Goal: Task Accomplishment & Management: Manage account settings

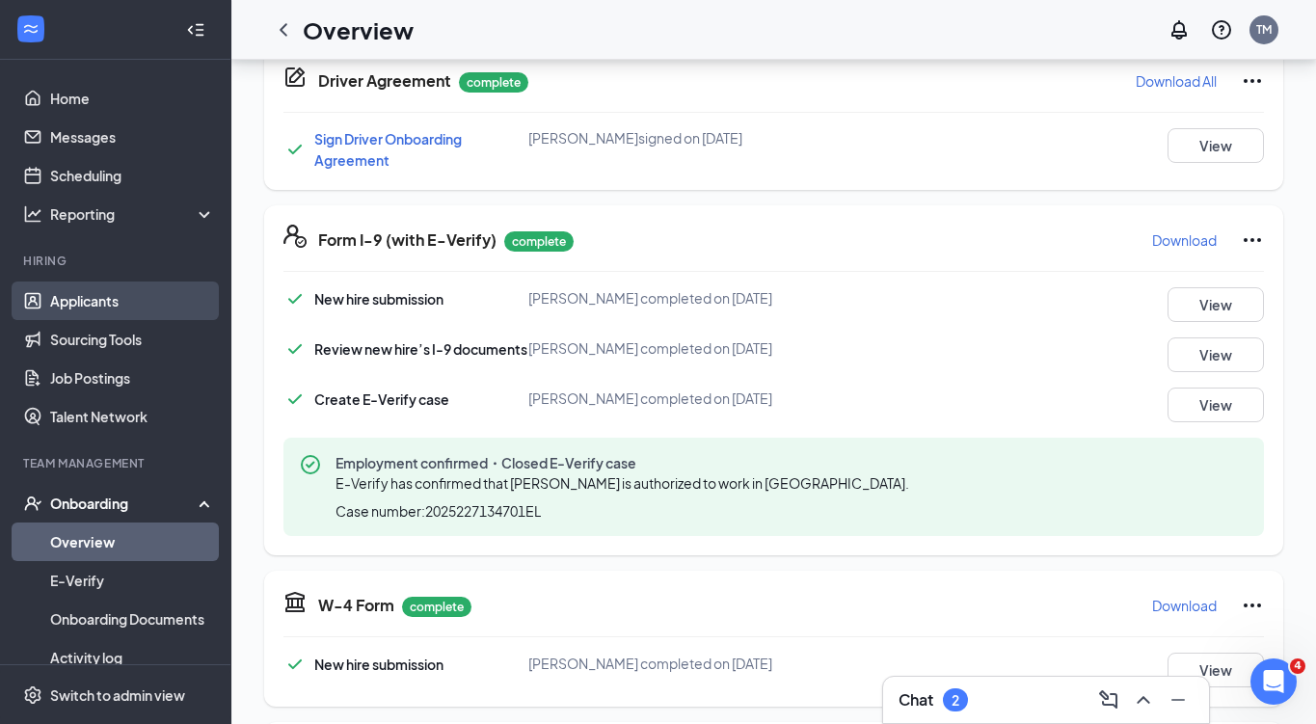
click at [174, 290] on link "Applicants" at bounding box center [132, 301] width 165 height 39
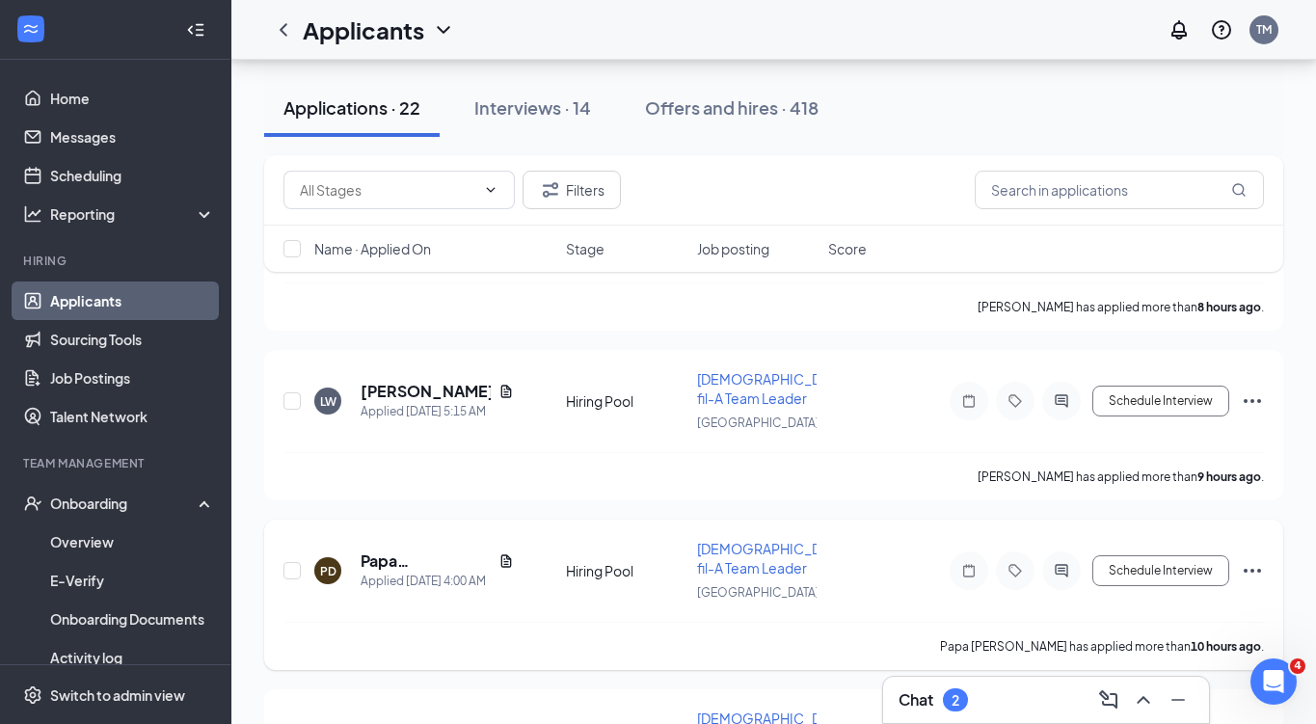
scroll to position [1270, 0]
click at [421, 550] on h5 "Papa [PERSON_NAME]" at bounding box center [426, 560] width 130 height 21
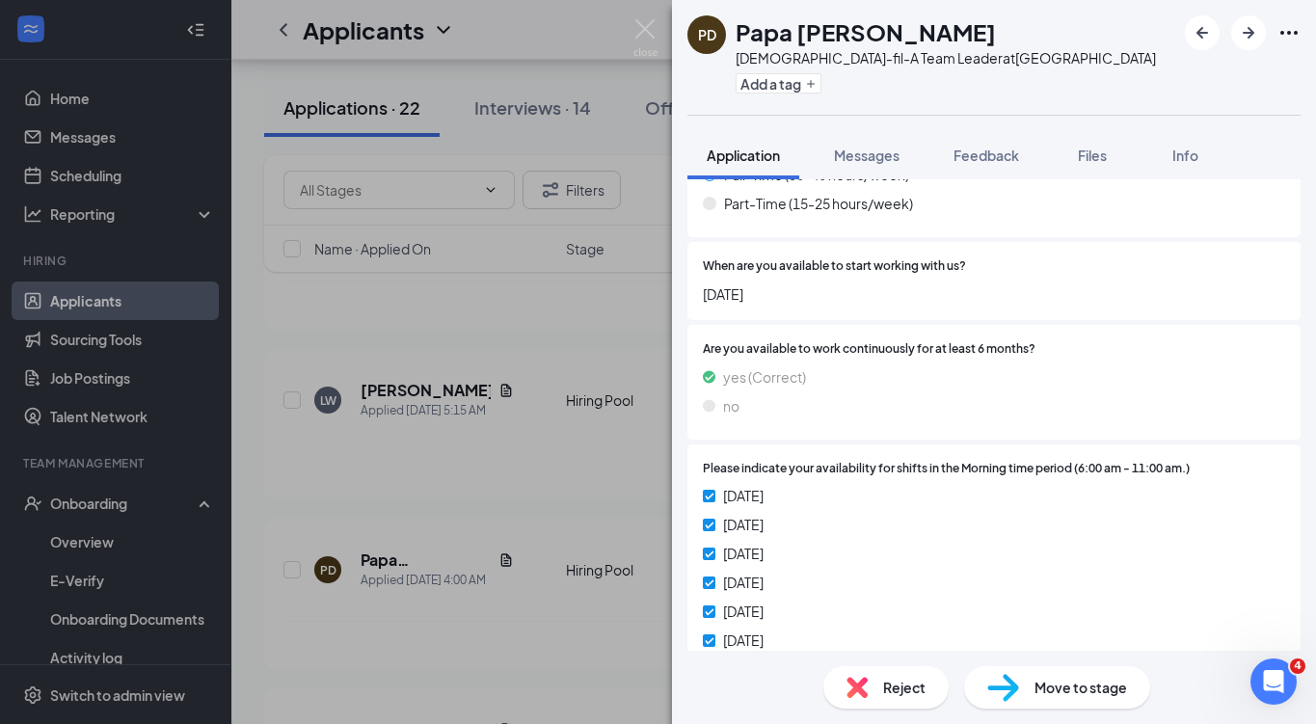
scroll to position [1526, 0]
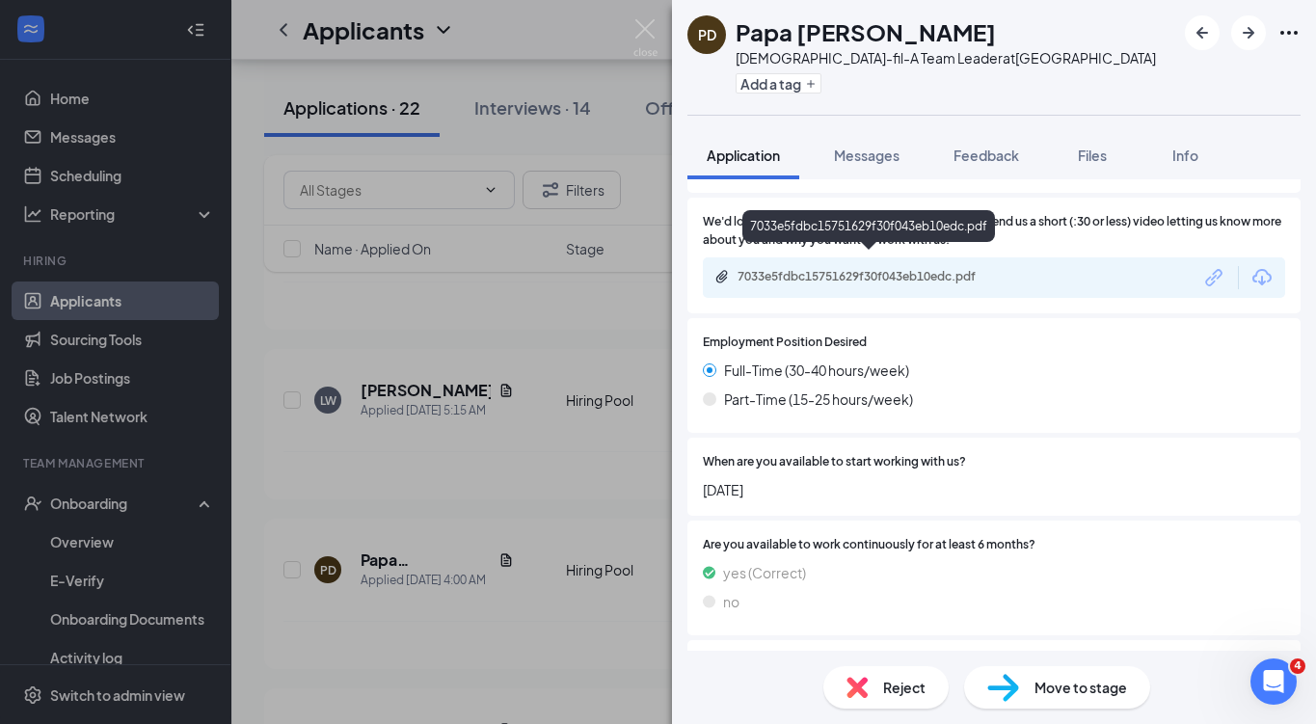
click at [879, 269] on div "7033e5fdbc15751629f30f043eb10edc.pdf" at bounding box center [873, 276] width 270 height 15
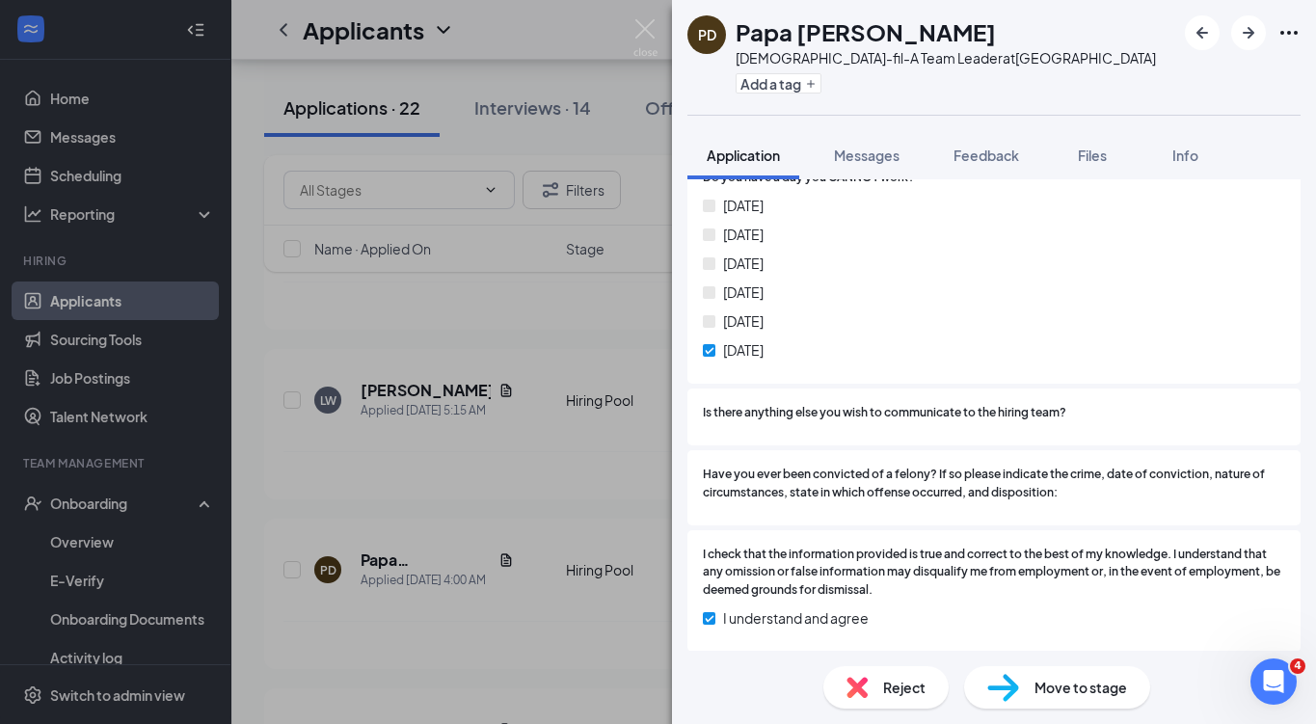
scroll to position [2464, 0]
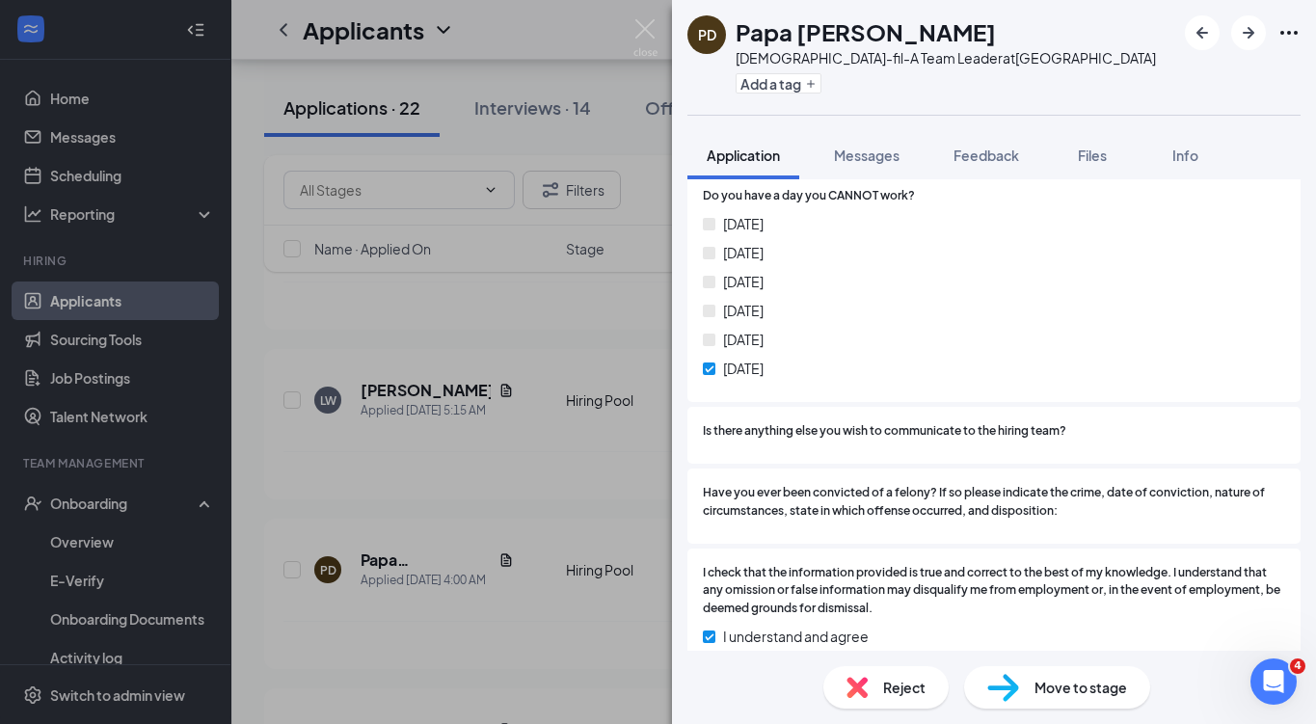
click at [462, 595] on div "[PERSON_NAME] [PERSON_NAME][DEMOGRAPHIC_DATA]-fil-A Team Leader at [GEOGRAPHIC_…" at bounding box center [658, 362] width 1316 height 724
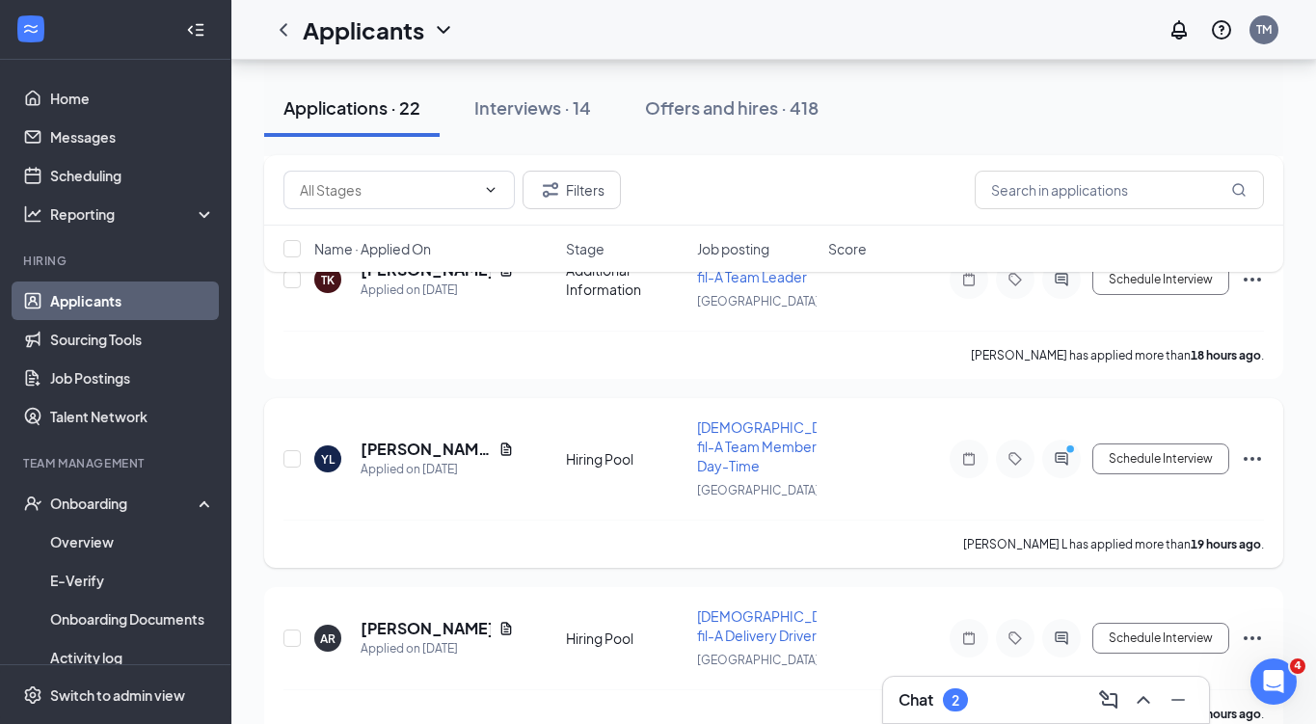
scroll to position [2312, 0]
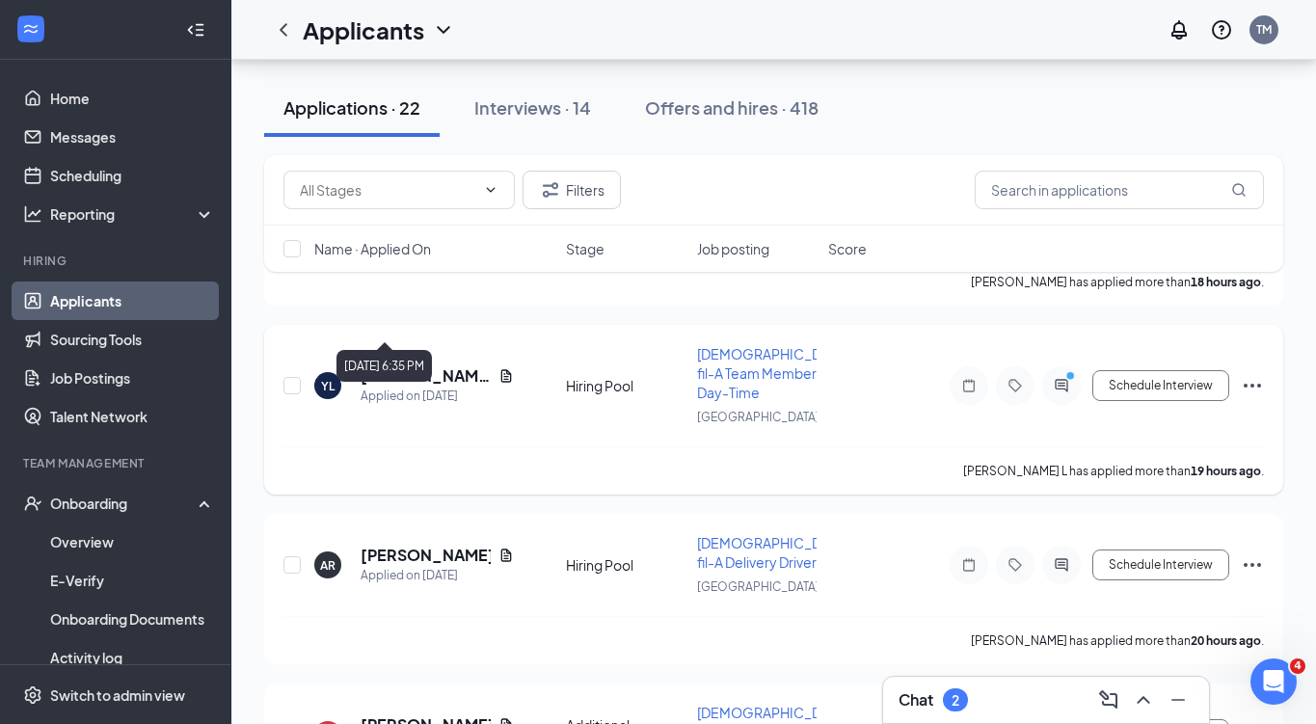
click at [383, 387] on div "Applied on [DATE]" at bounding box center [437, 396] width 153 height 19
click at [386, 365] on h5 "[PERSON_NAME] L" at bounding box center [426, 375] width 130 height 21
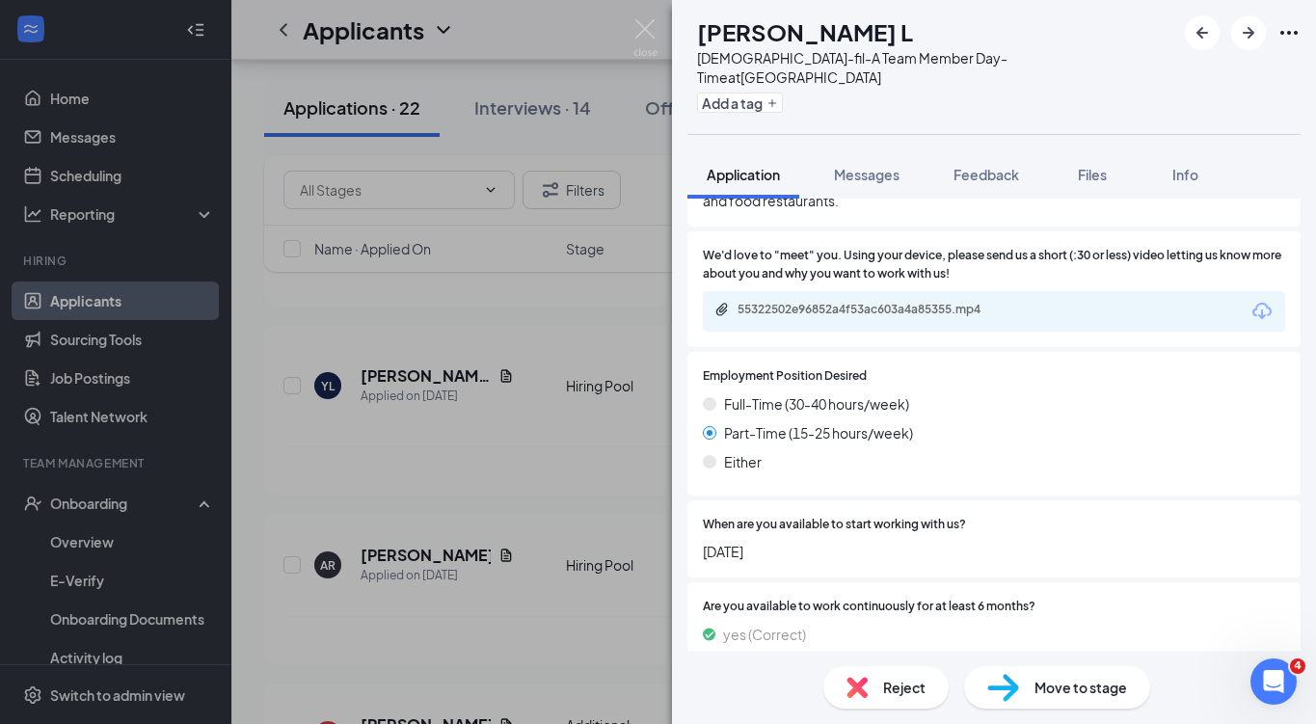
scroll to position [1607, 0]
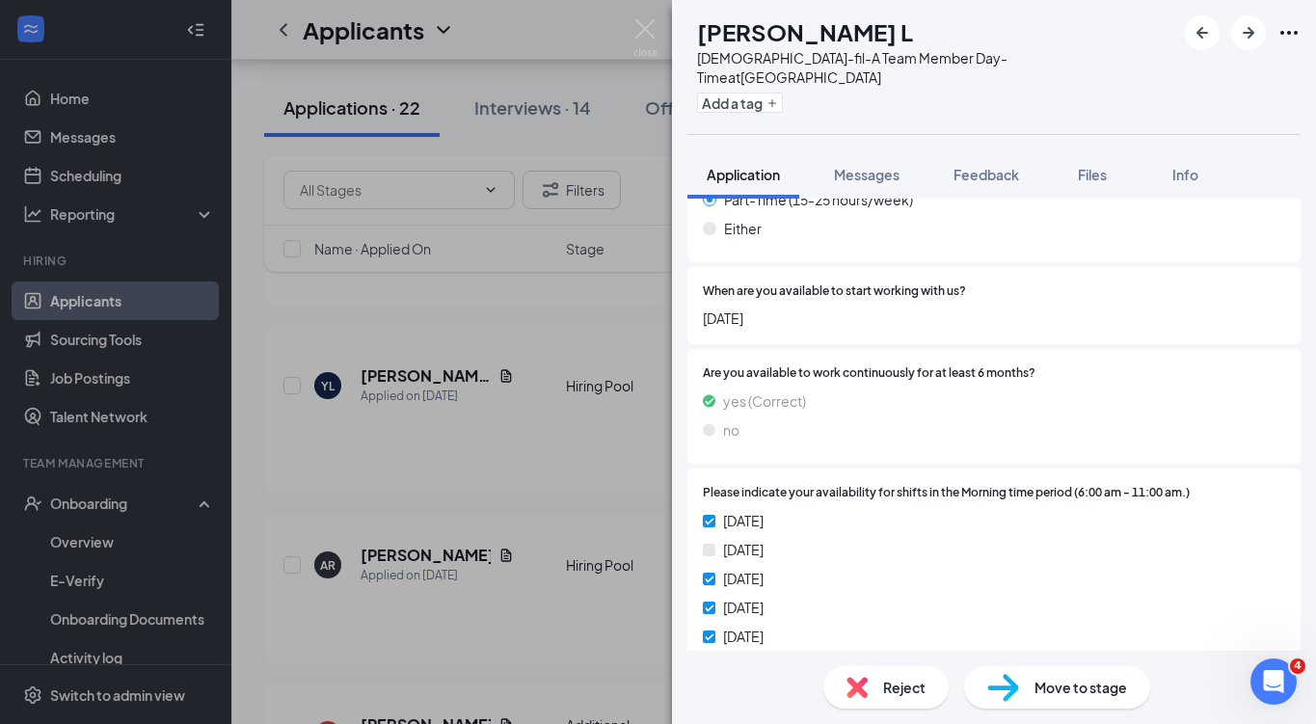
click at [464, 564] on div "YL [PERSON_NAME] L [DEMOGRAPHIC_DATA]-fil-A Team Member Day-Time at [GEOGRAPHIC…" at bounding box center [658, 362] width 1316 height 724
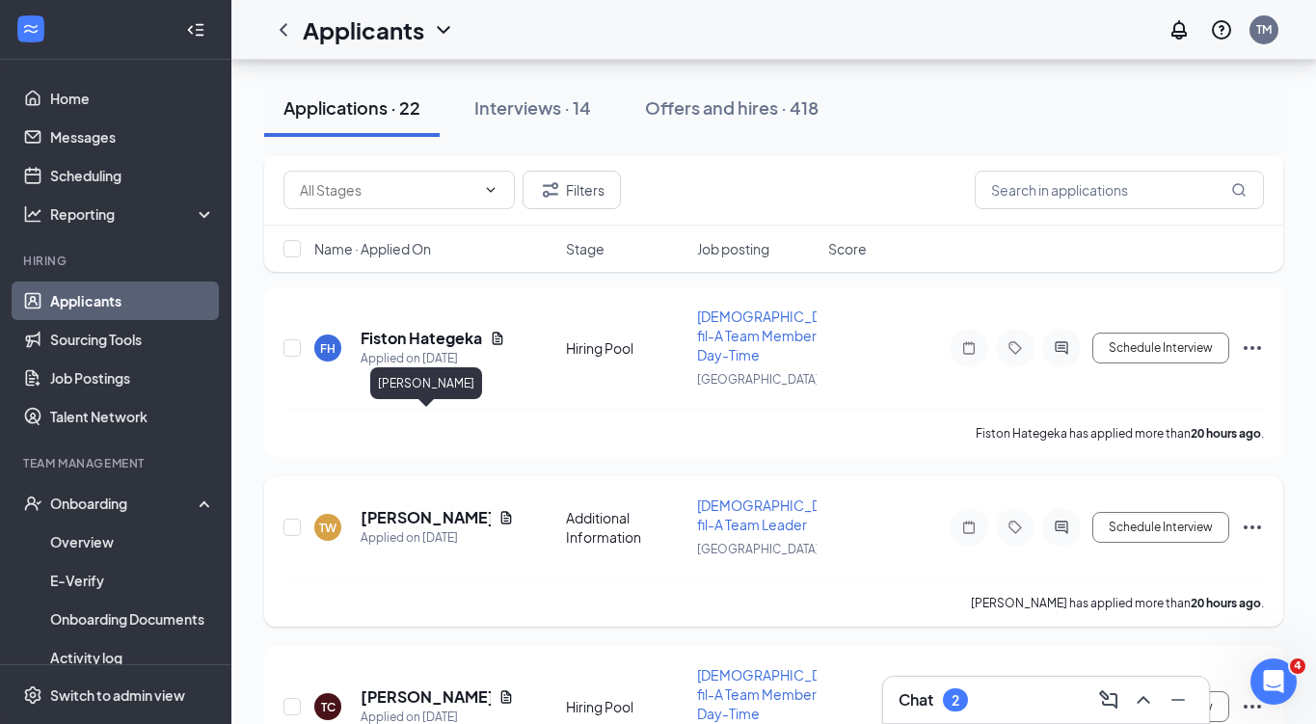
scroll to position [3047, 0]
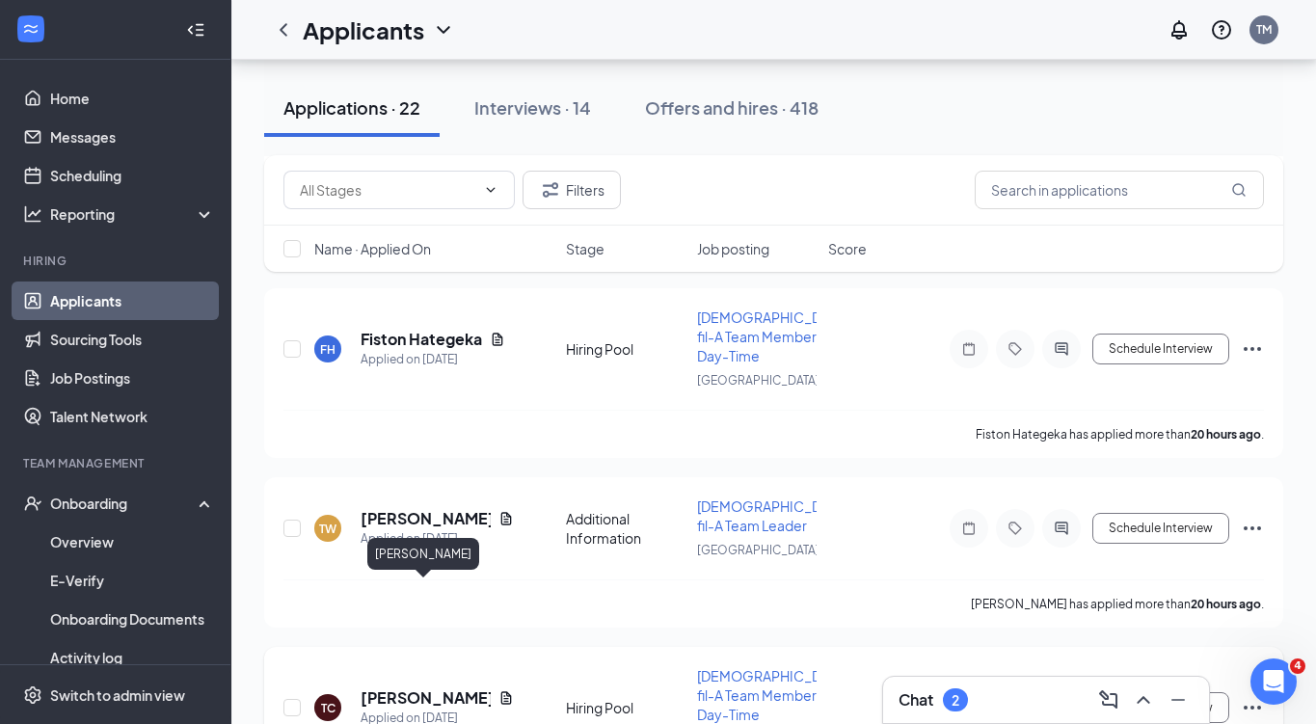
click at [413, 687] on h5 "[PERSON_NAME]" at bounding box center [426, 697] width 130 height 21
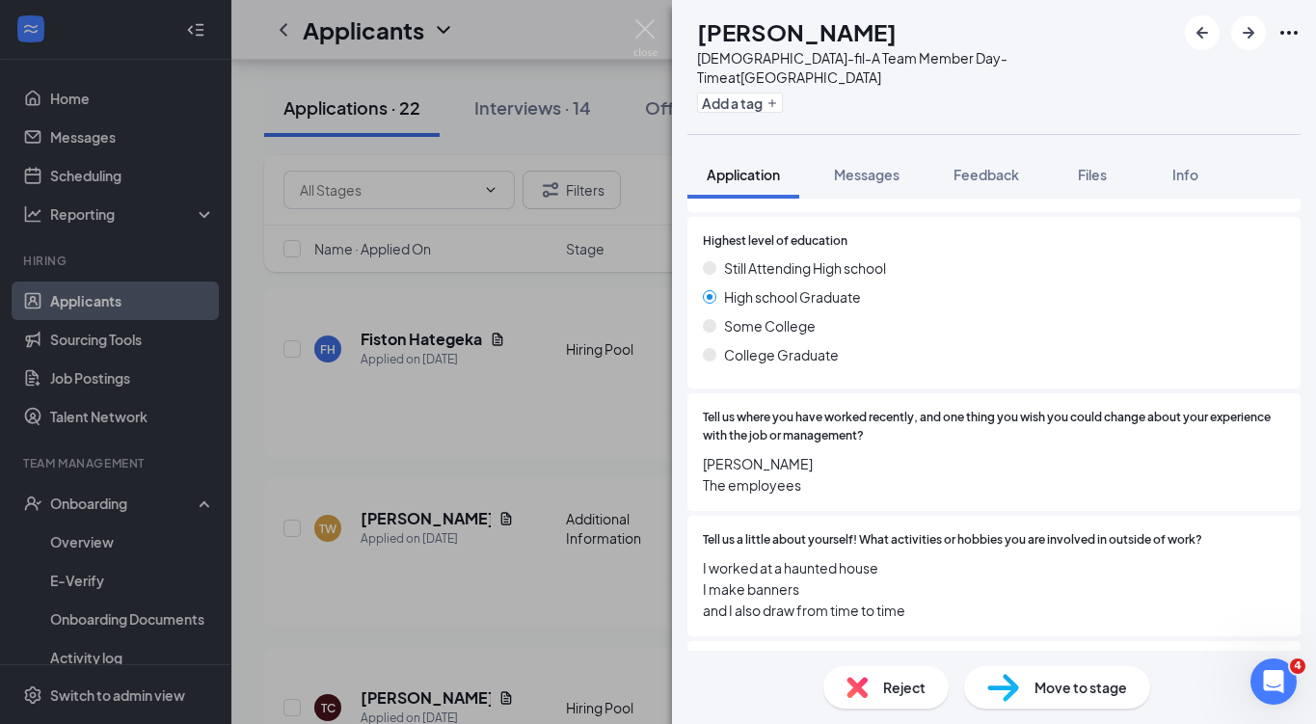
scroll to position [1103, 0]
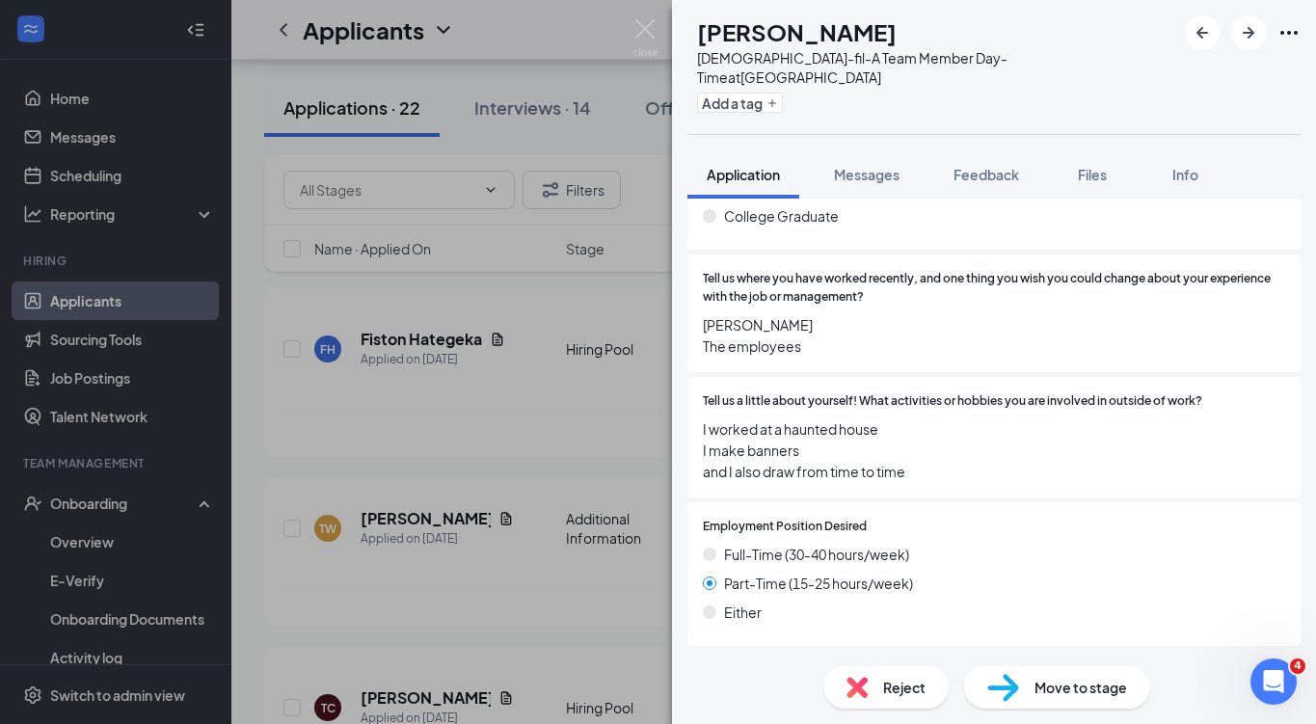
click at [541, 465] on div "TC [PERSON_NAME] [DEMOGRAPHIC_DATA]-fil-A Team Member Day-Time at [GEOGRAPHIC_D…" at bounding box center [658, 362] width 1316 height 724
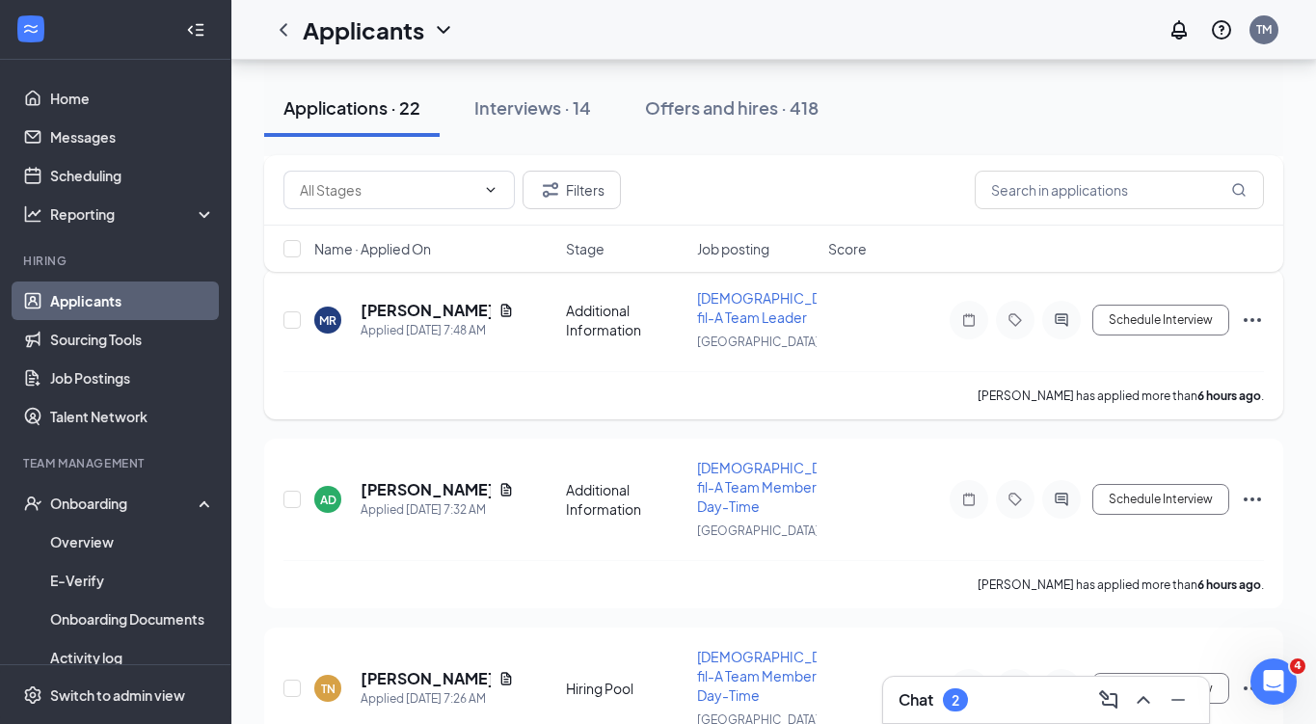
scroll to position [652, 0]
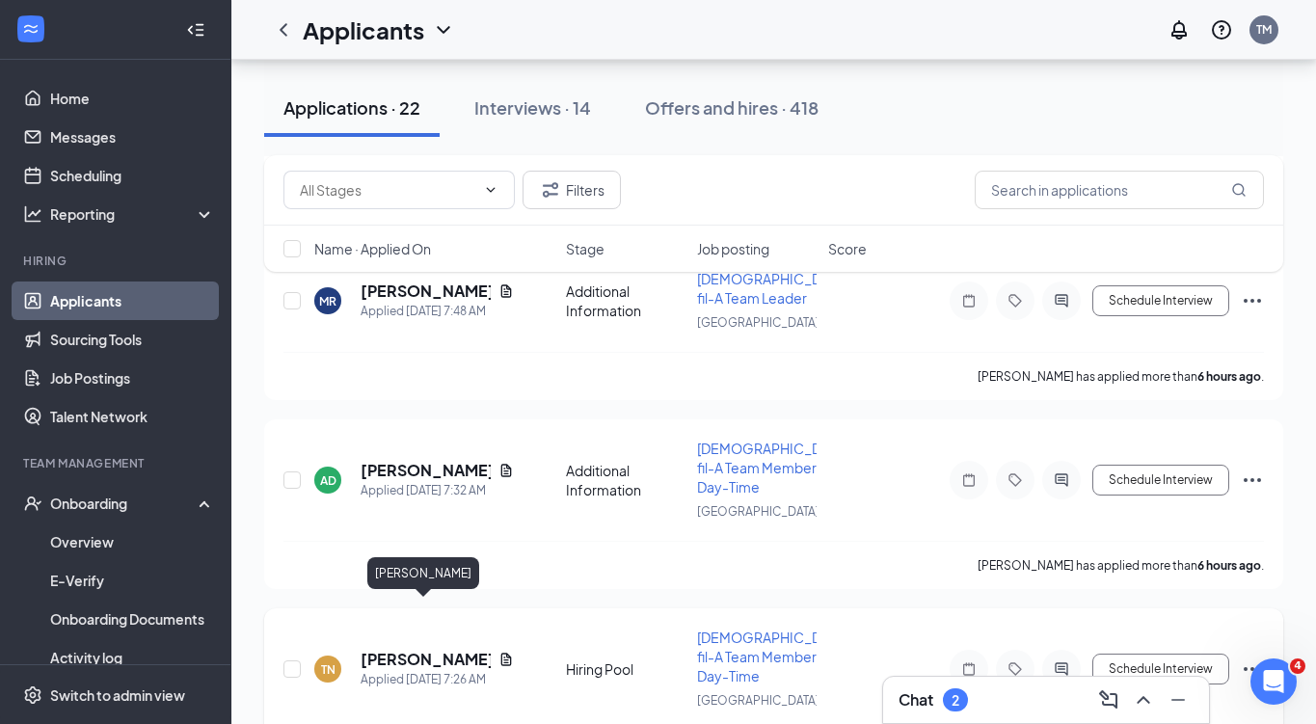
click at [437, 649] on h5 "[PERSON_NAME]" at bounding box center [426, 659] width 130 height 21
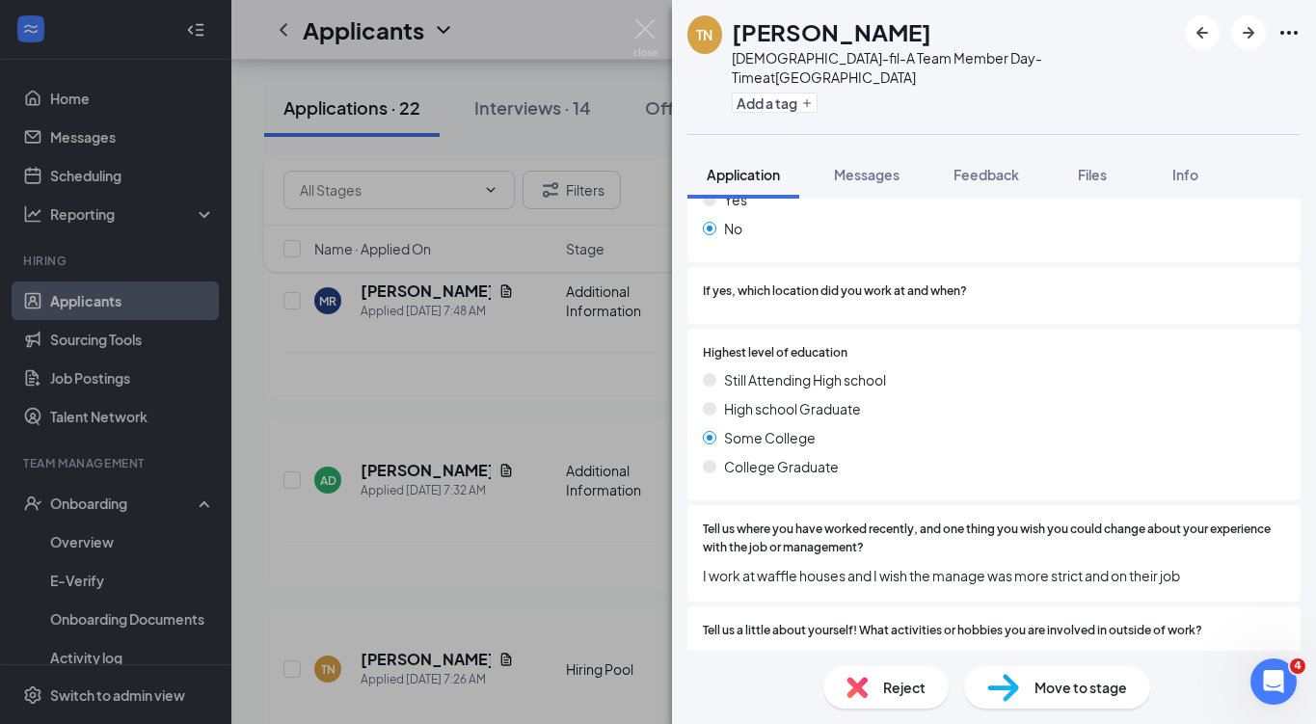
scroll to position [874, 0]
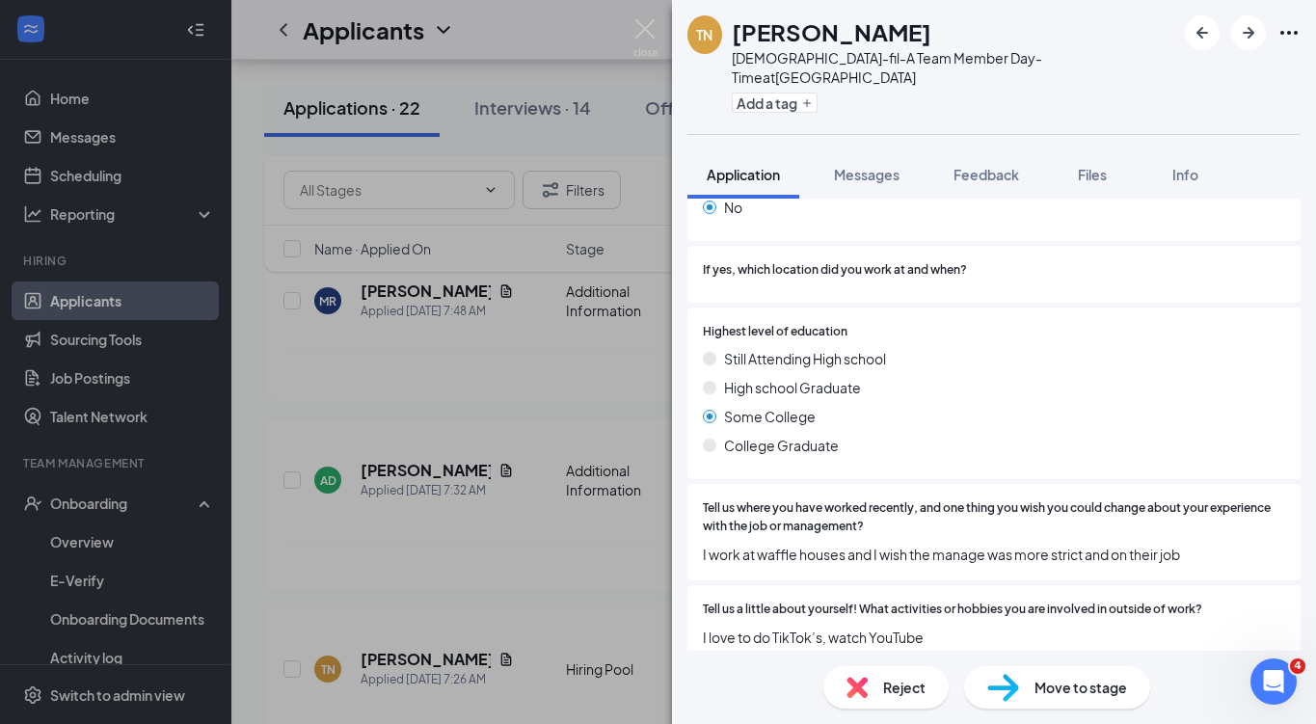
click at [487, 386] on div "TN [PERSON_NAME] [DEMOGRAPHIC_DATA]-fil-A Team Member Day-Time at [GEOGRAPHIC_D…" at bounding box center [658, 362] width 1316 height 724
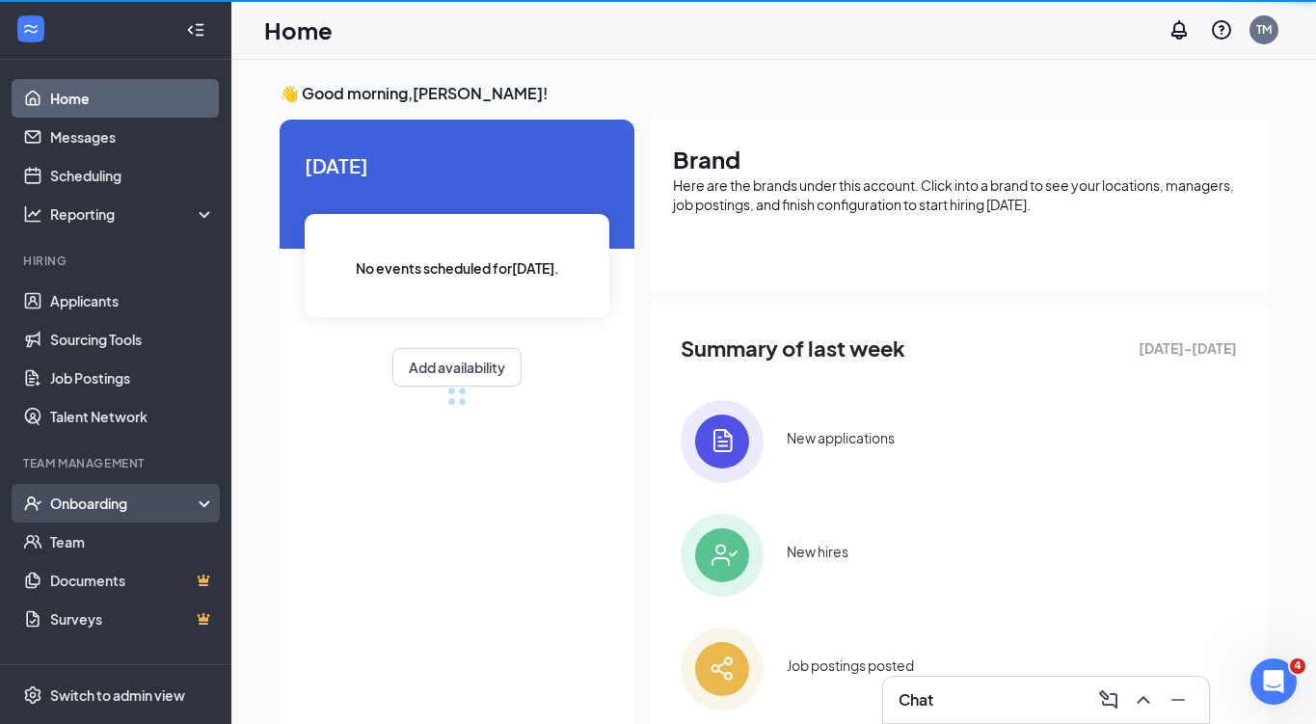
click at [135, 502] on div "Onboarding" at bounding box center [124, 503] width 148 height 19
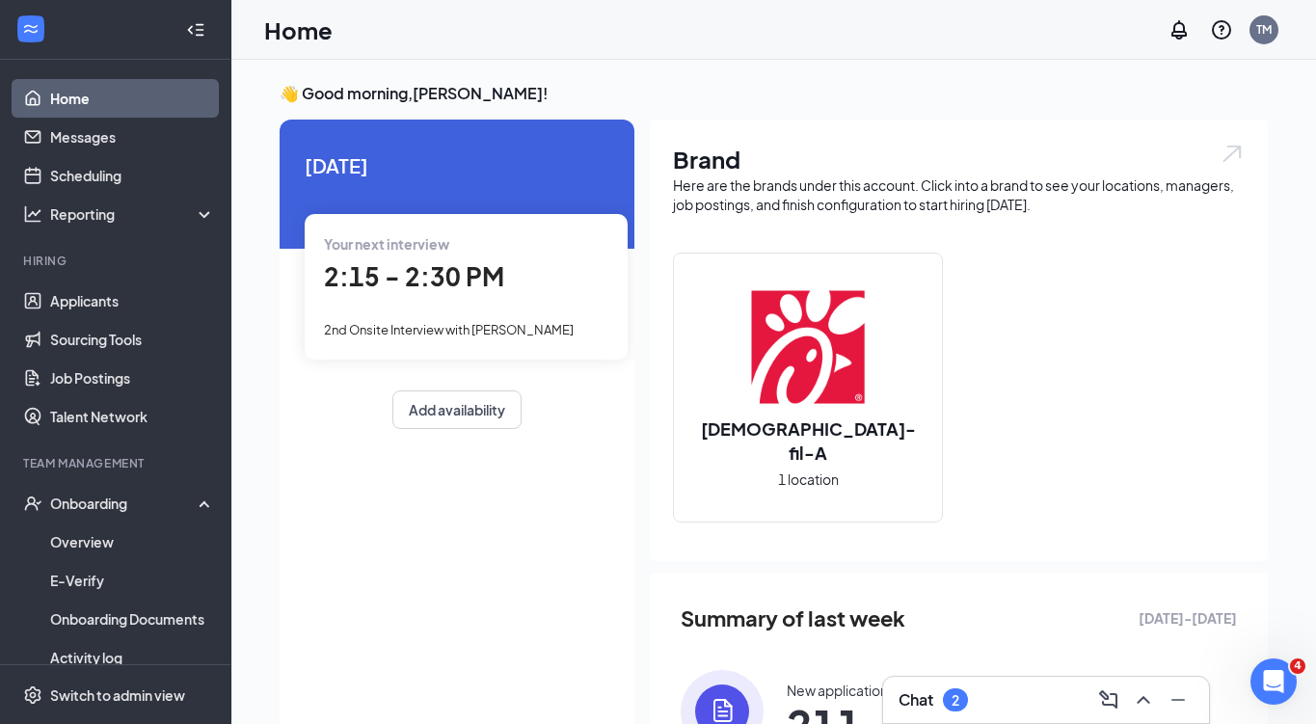
click at [419, 280] on span "2:15 - 2:30 PM" at bounding box center [414, 276] width 180 height 32
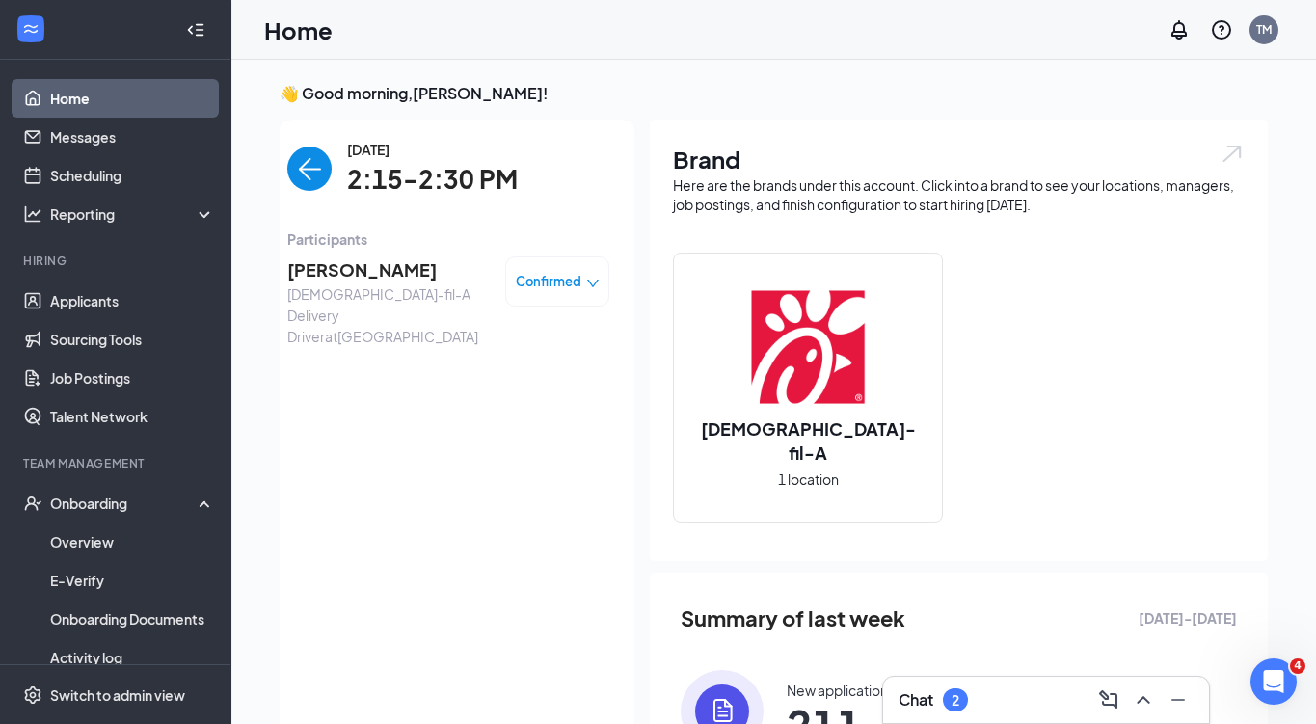
scroll to position [8, 0]
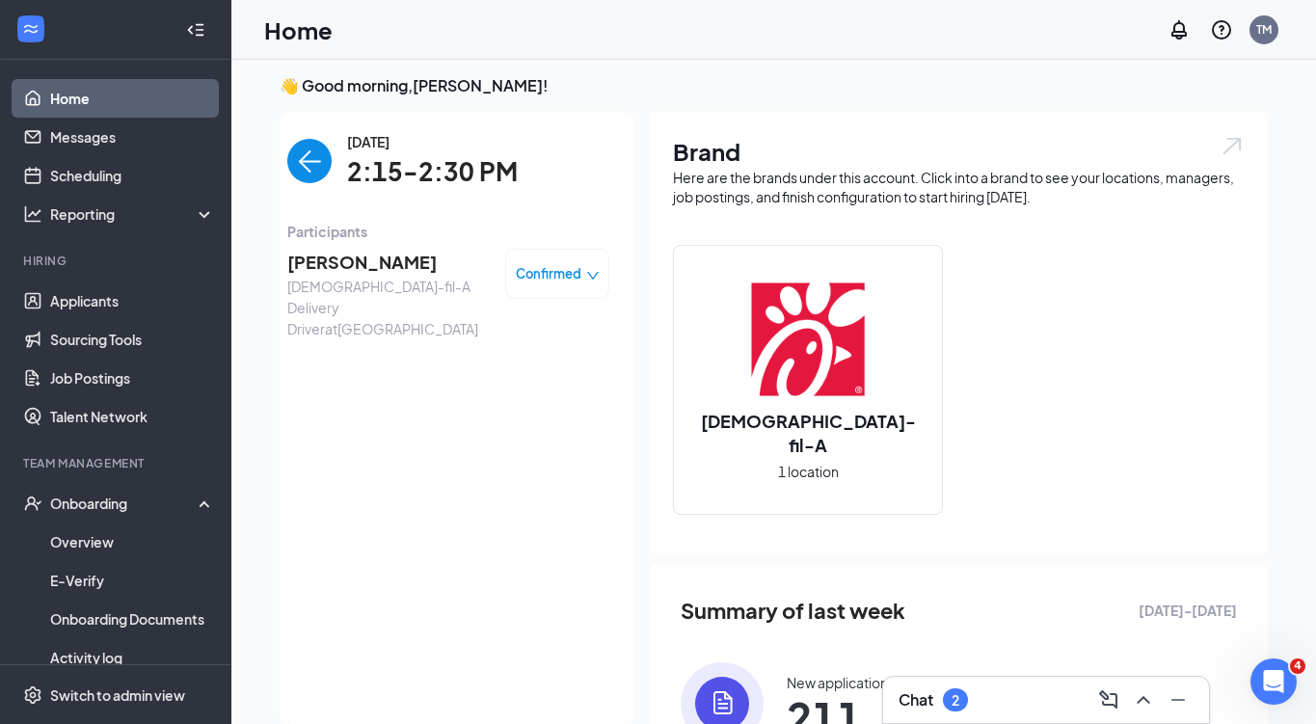
click at [336, 257] on span "Khadeem Lewis" at bounding box center [388, 262] width 202 height 27
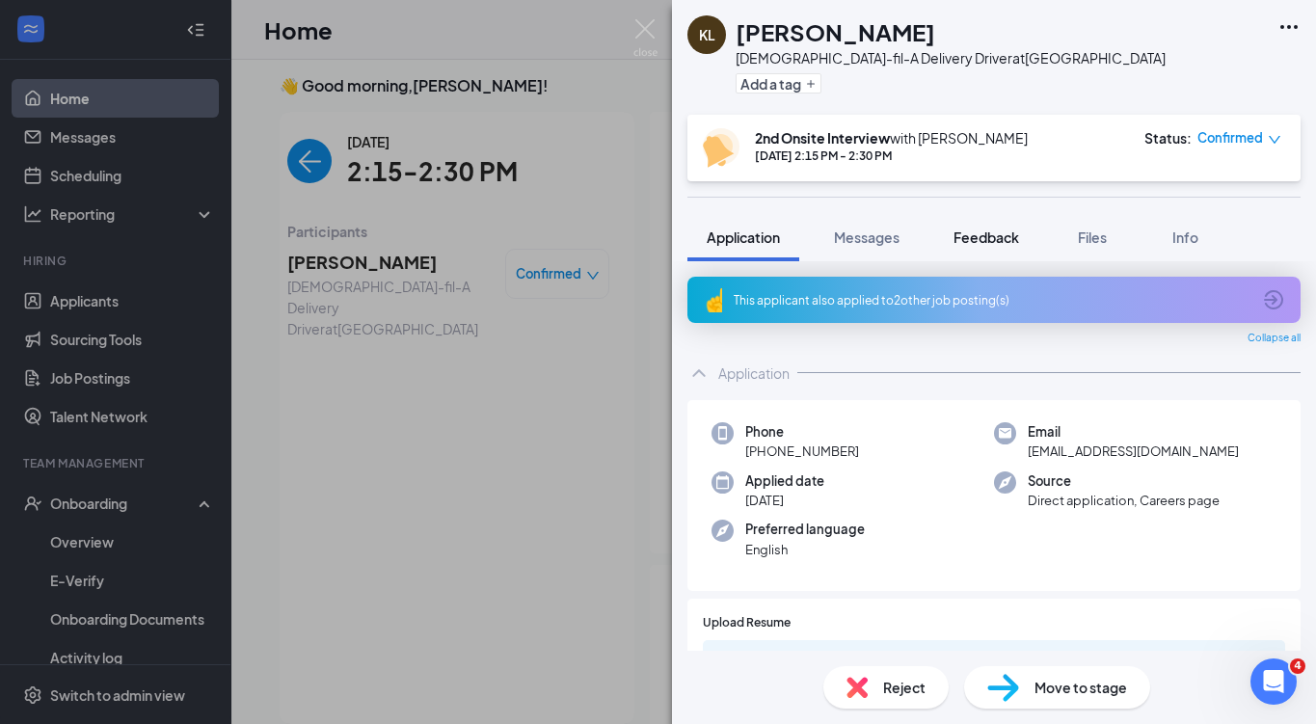
click at [1011, 243] on span "Feedback" at bounding box center [987, 237] width 66 height 17
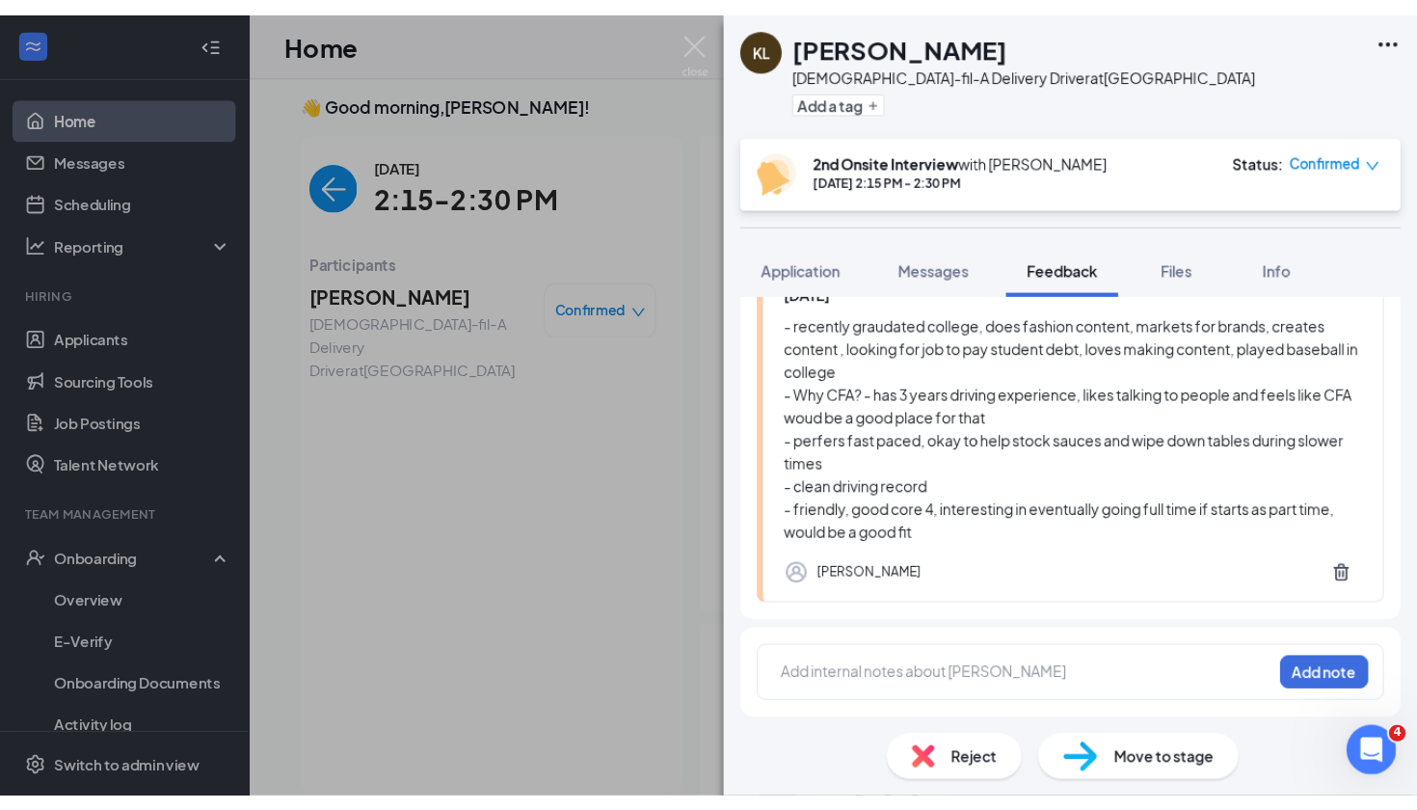
scroll to position [179, 0]
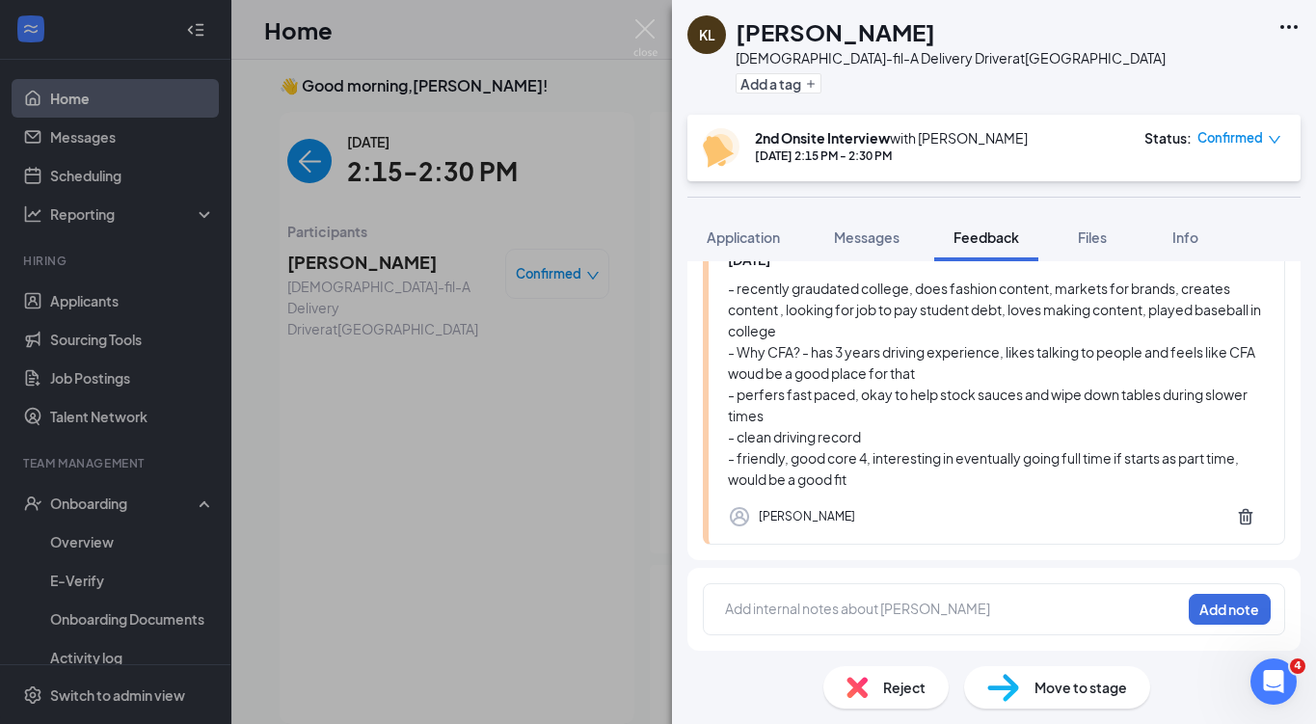
click at [807, 602] on div at bounding box center [953, 609] width 454 height 20
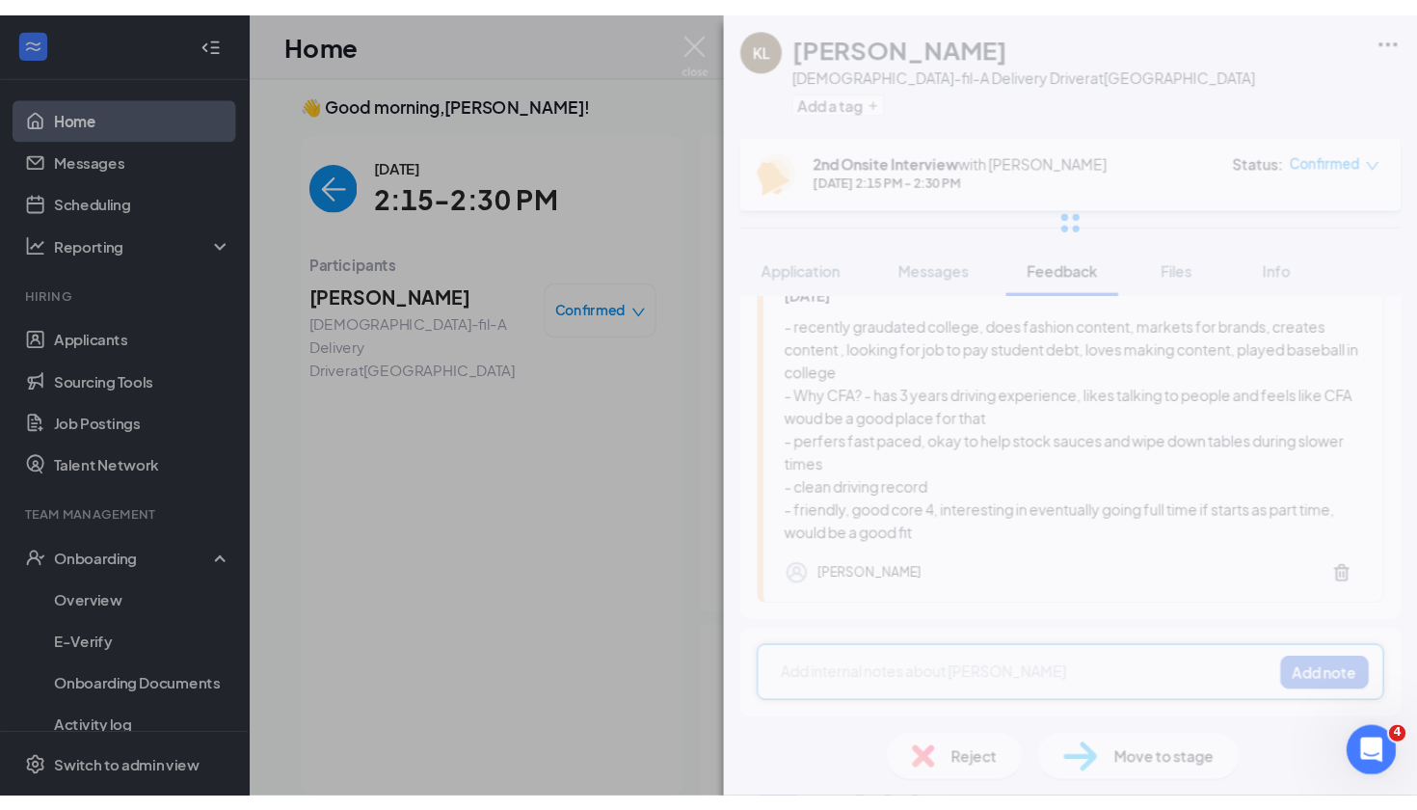
scroll to position [94, 0]
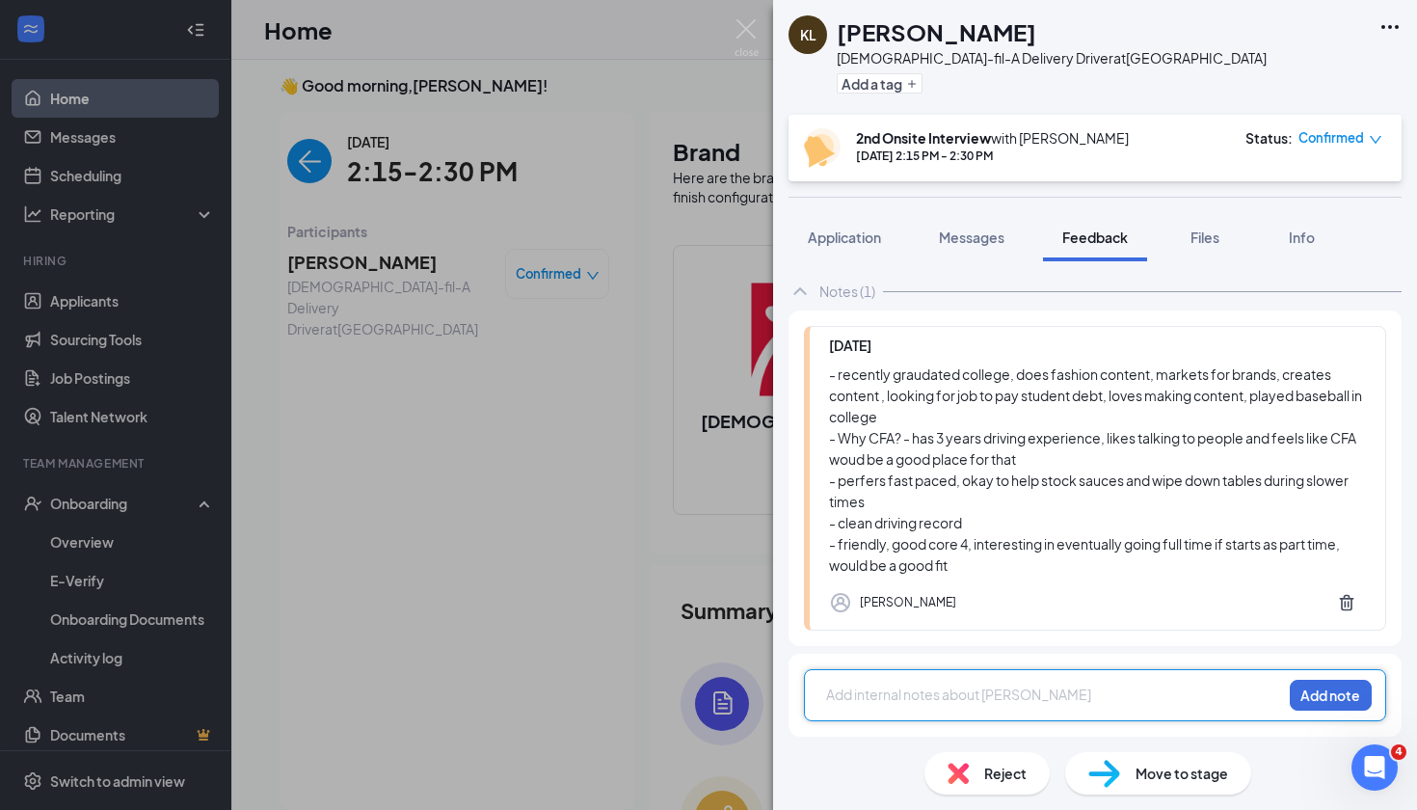
click at [912, 695] on div at bounding box center [1054, 695] width 454 height 20
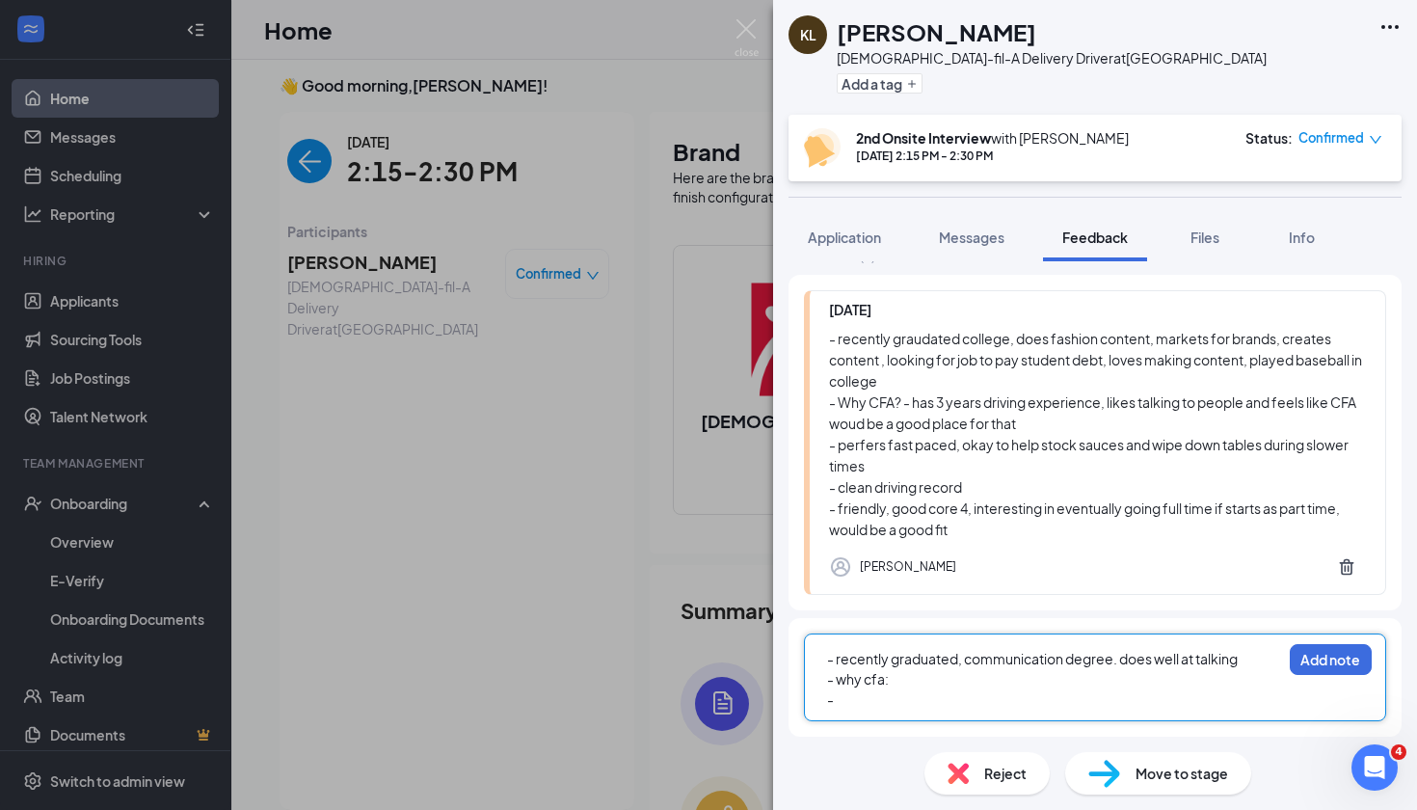
scroll to position [129, 0]
click at [1245, 657] on div "- recently graduated, communication degree. does well at talking" at bounding box center [1054, 659] width 454 height 20
click at [1257, 657] on div "- recently graduated, communication degree. does well at talking." at bounding box center [1054, 659] width 454 height 20
click at [1063, 692] on div "- content creating:" at bounding box center [1054, 699] width 454 height 20
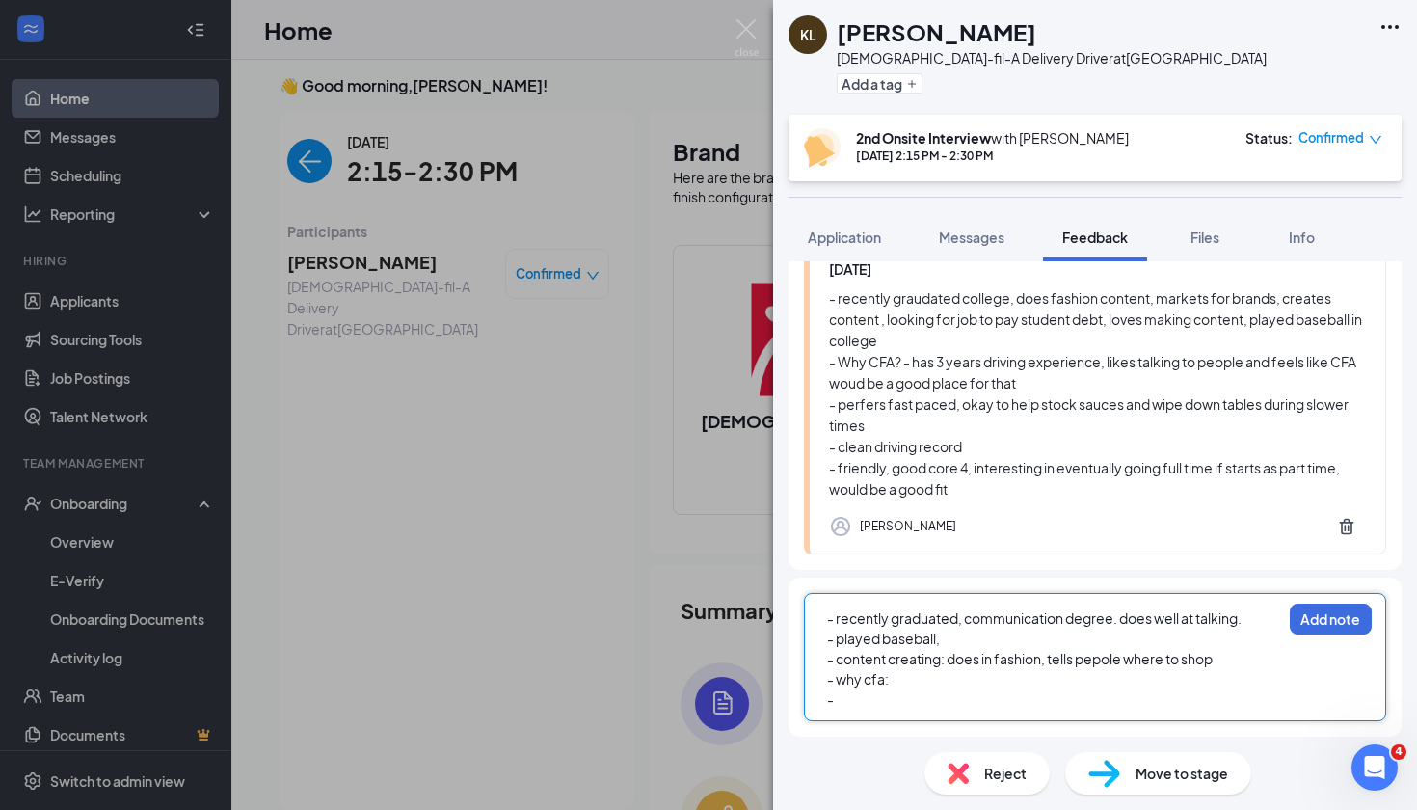
scroll to position [170, 0]
click at [982, 642] on div "- played baseball," at bounding box center [1054, 639] width 454 height 20
click at [1235, 656] on div "- recently graduated, communication degree. does well at talking. - played base…" at bounding box center [1095, 657] width 613 height 159
click at [1230, 656] on div "- content creating: does in fashion, tells pepole where to shop" at bounding box center [1054, 659] width 454 height 20
click at [1122, 654] on span "- content creating: does in fashion, tells pepole where to shop. does tiktok an…" at bounding box center [1040, 669] width 426 height 38
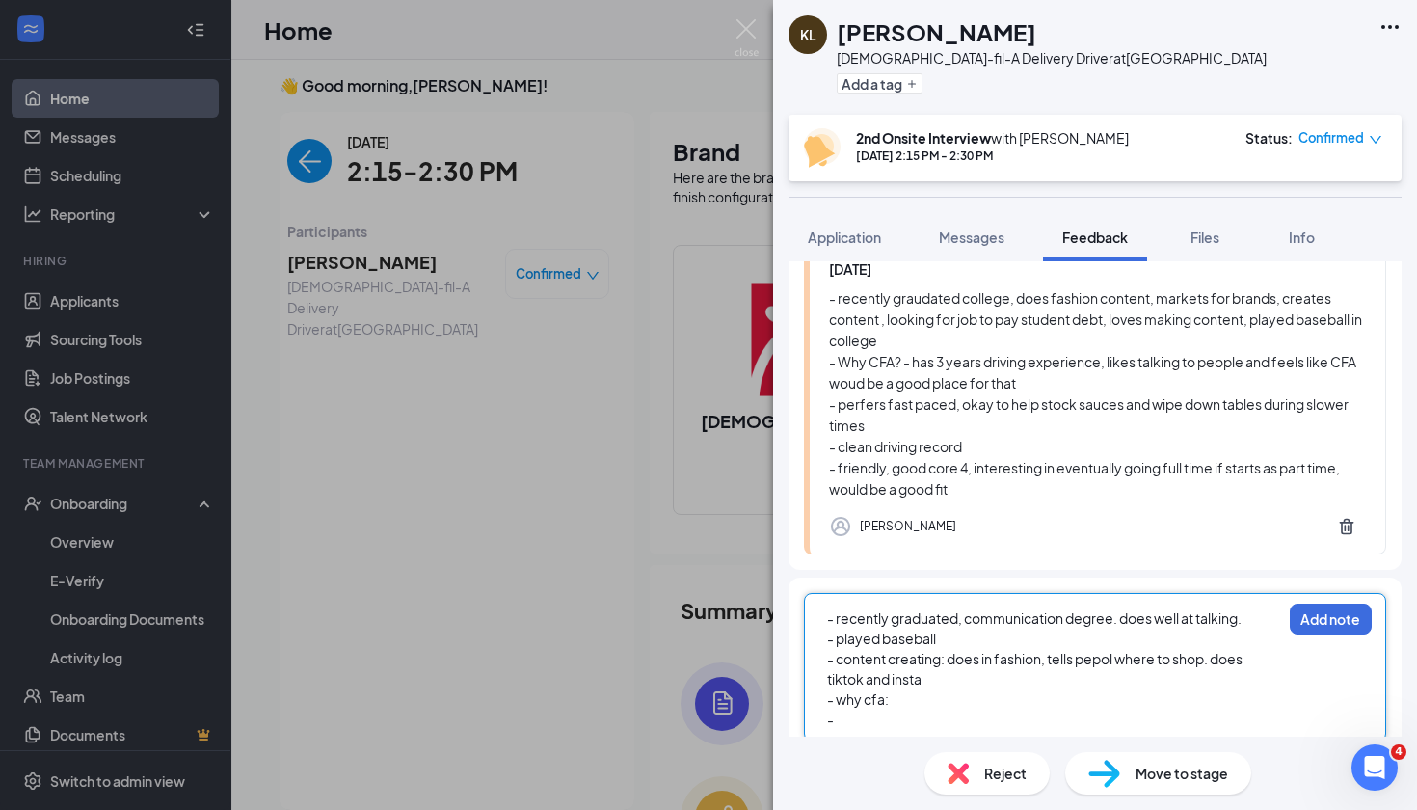
click at [1116, 663] on span "- content creating: does in fashion, tells pepol where to shop. does tiktok and…" at bounding box center [1035, 669] width 417 height 38
click at [969, 650] on span "- content creating: does in fashion, tells peoplel where to shop. does tiktok a…" at bounding box center [1041, 669] width 429 height 38
click at [957, 636] on div "- played baseball" at bounding box center [1054, 639] width 454 height 20
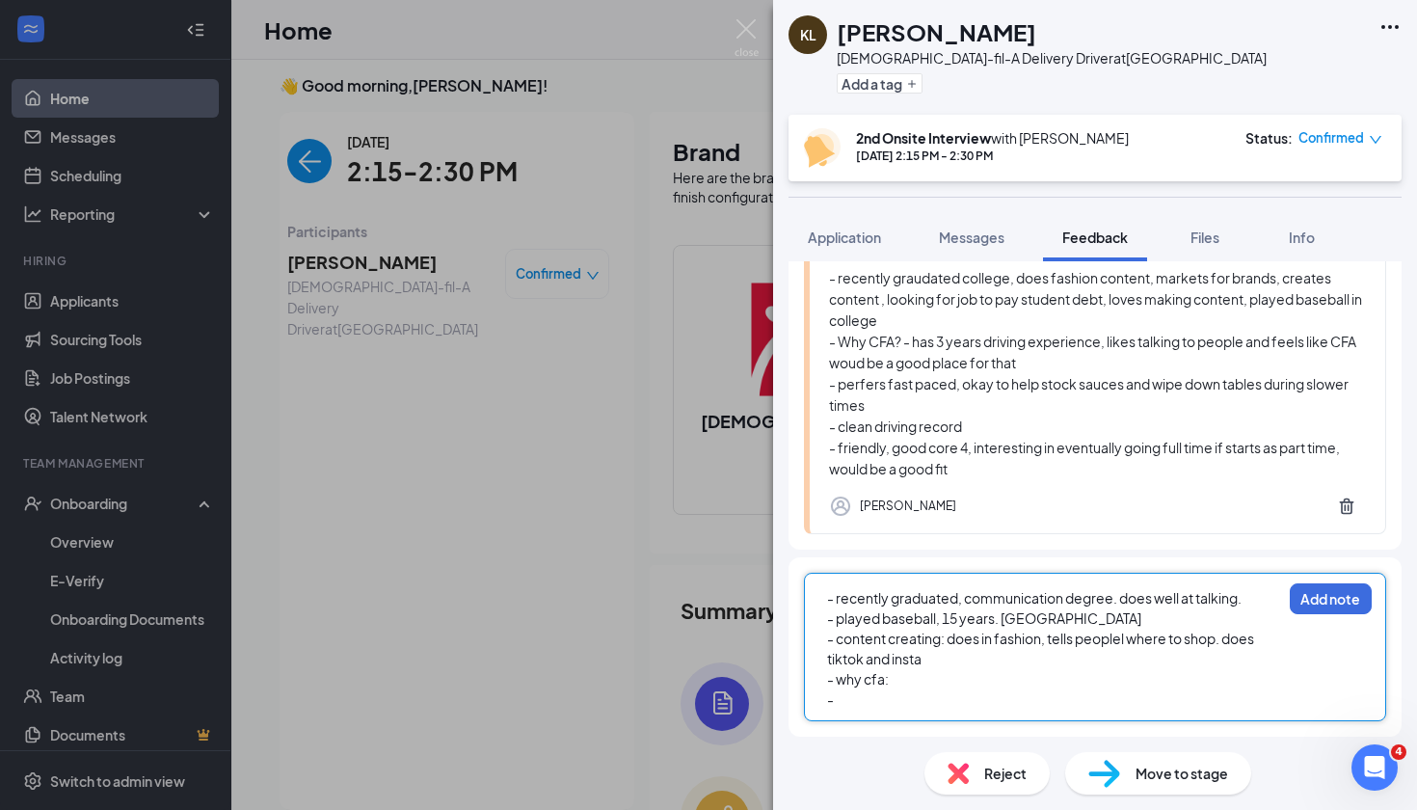
scroll to position [190, 0]
click at [895, 666] on span "- content creating: does in fashion, tells peoplel where to shop. does tiktok a…" at bounding box center [1041, 649] width 429 height 38
click at [896, 684] on div "- why cfa:" at bounding box center [1054, 679] width 454 height 20
click at [1148, 675] on div "- why cfa: knows roman, he talked about the job," at bounding box center [1054, 679] width 454 height 20
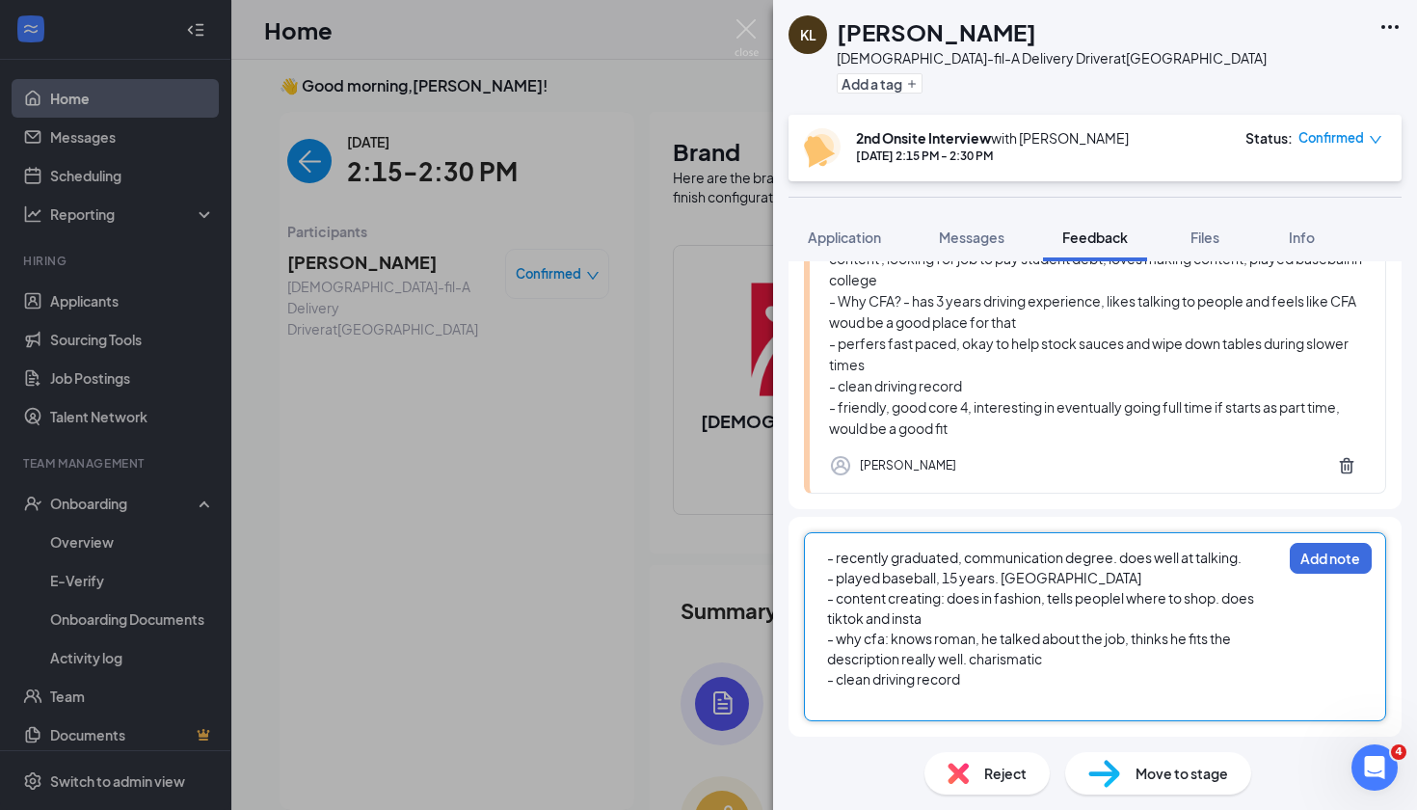
scroll to position [210, 0]
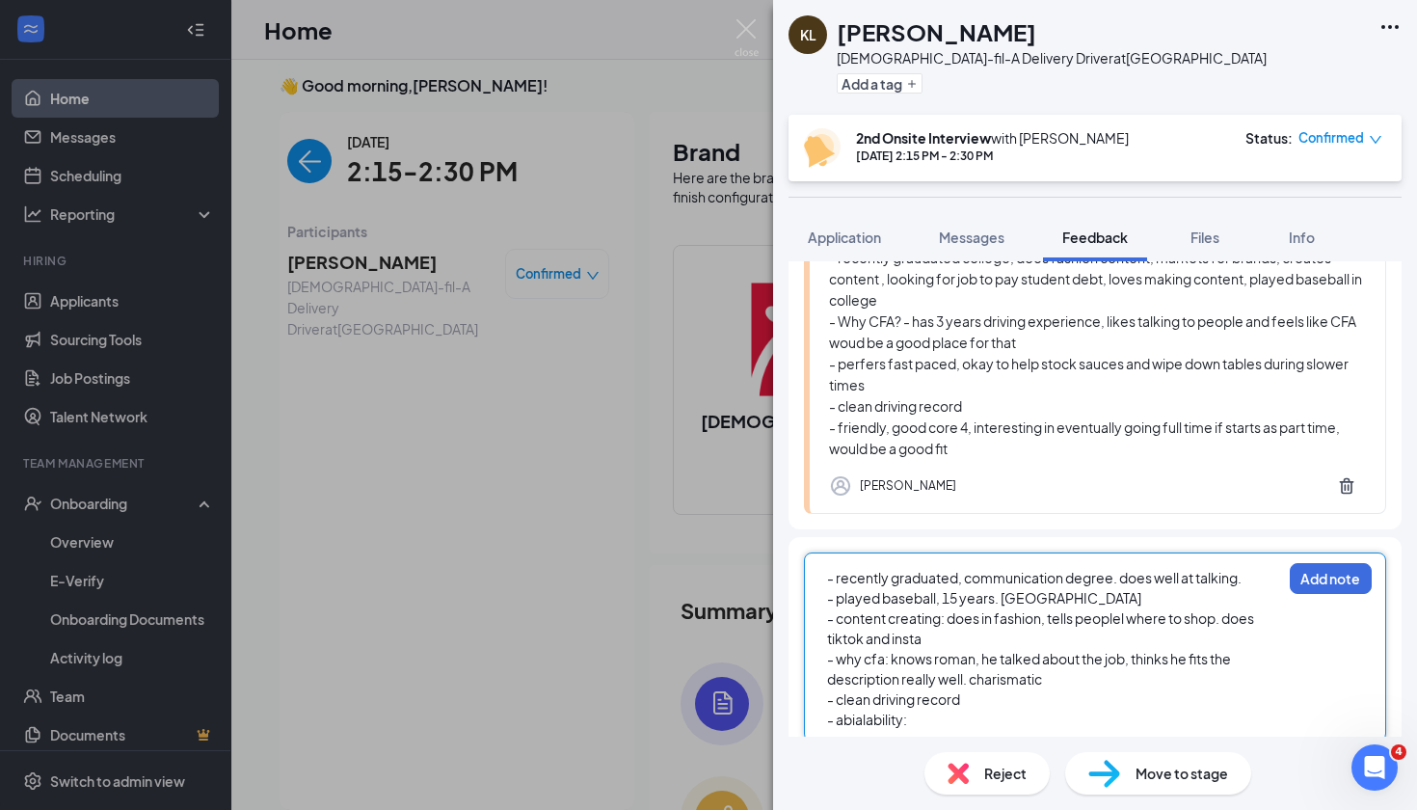
click at [850, 715] on span "- abialability:" at bounding box center [867, 719] width 80 height 17
click at [931, 718] on div "- availability:" at bounding box center [1054, 720] width 454 height 20
click at [929, 718] on div "- availability:" at bounding box center [1054, 720] width 454 height 20
click at [1315, 579] on button "Add note" at bounding box center [1331, 578] width 82 height 31
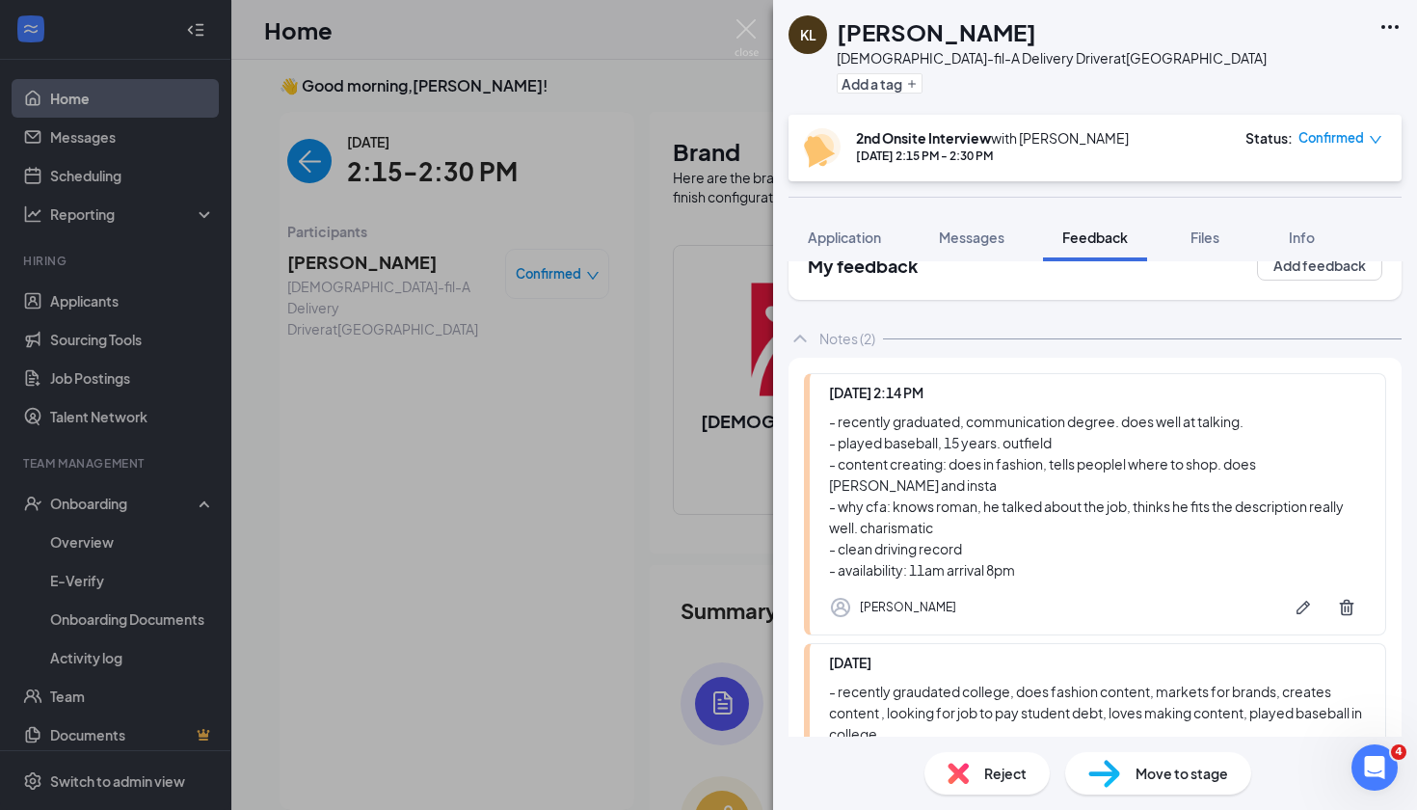
scroll to position [49, 0]
click at [1302, 595] on icon "Pen" at bounding box center [1303, 604] width 19 height 19
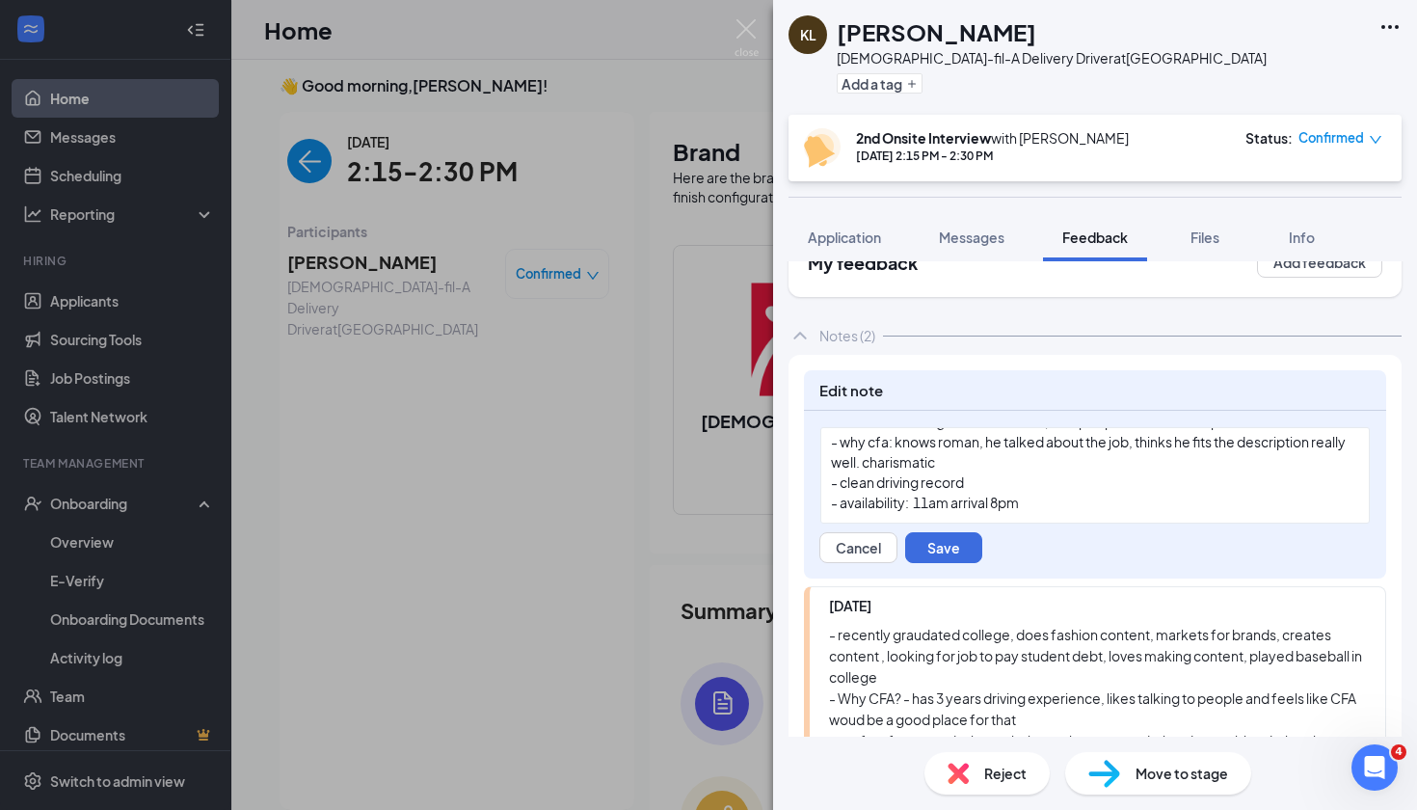
scroll to position [87, 0]
click at [1048, 492] on div "- clean driving record" at bounding box center [1095, 482] width 528 height 20
click at [1052, 501] on div "- availability: 11am arrival 8pm" at bounding box center [1095, 503] width 528 height 20
click at [965, 536] on button "Save" at bounding box center [943, 547] width 77 height 31
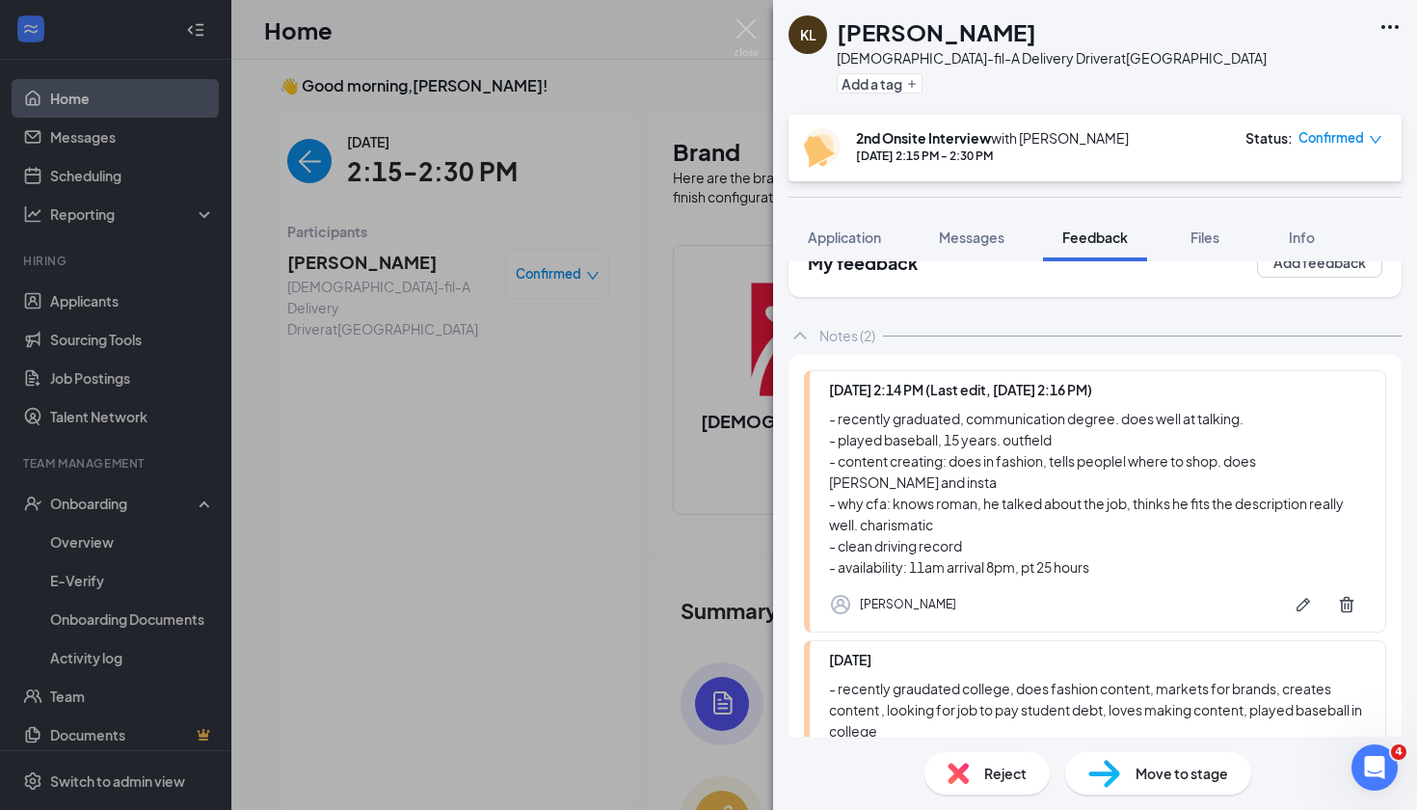
click at [862, 209] on div "KL Khadeem Lewis Chick-fil-A Delivery Driver at Chesterfield Plaza Add a tag 2n…" at bounding box center [1095, 405] width 644 height 810
click at [857, 244] on span "Application" at bounding box center [844, 237] width 73 height 17
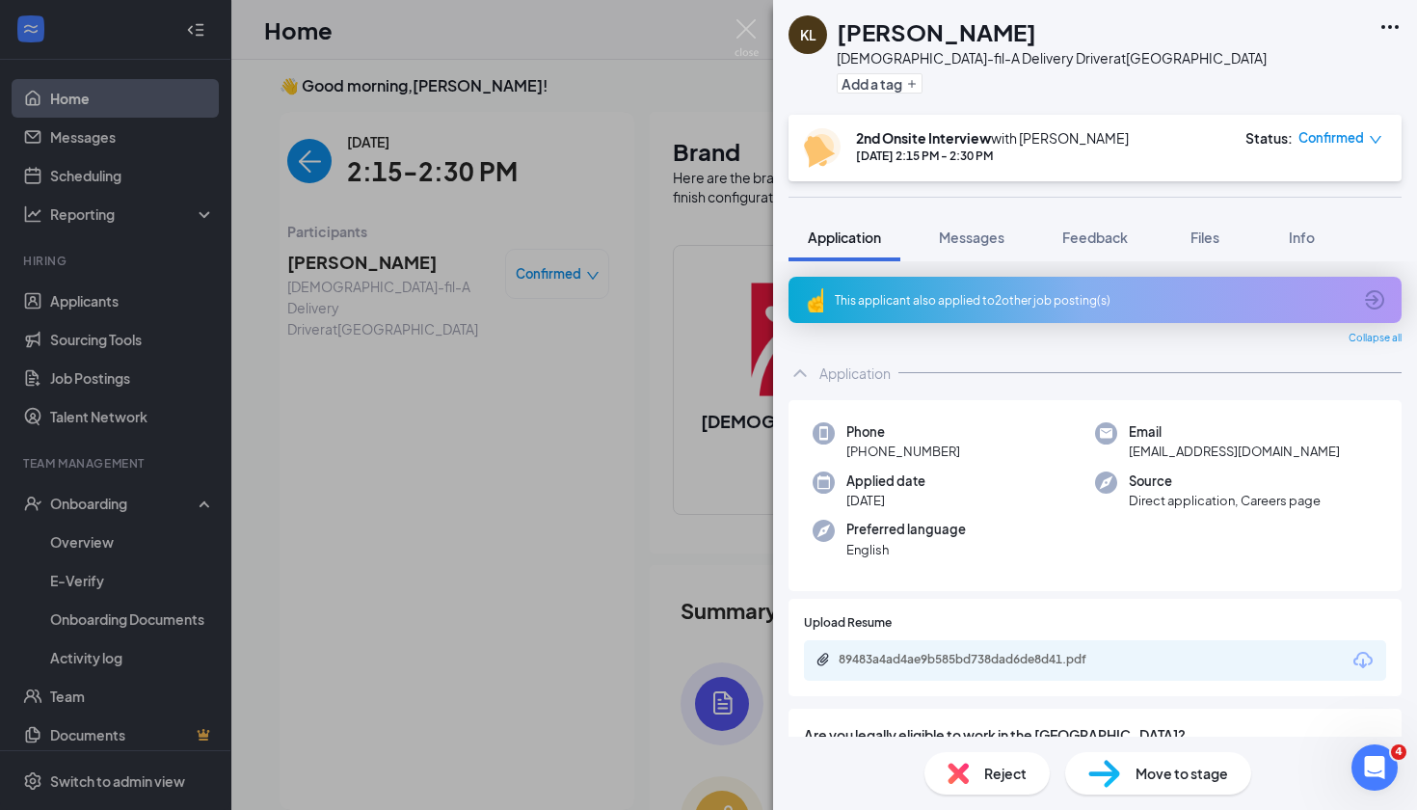
click at [1009, 298] on div "This applicant also applied to 2 other job posting(s)" at bounding box center [1093, 300] width 517 height 16
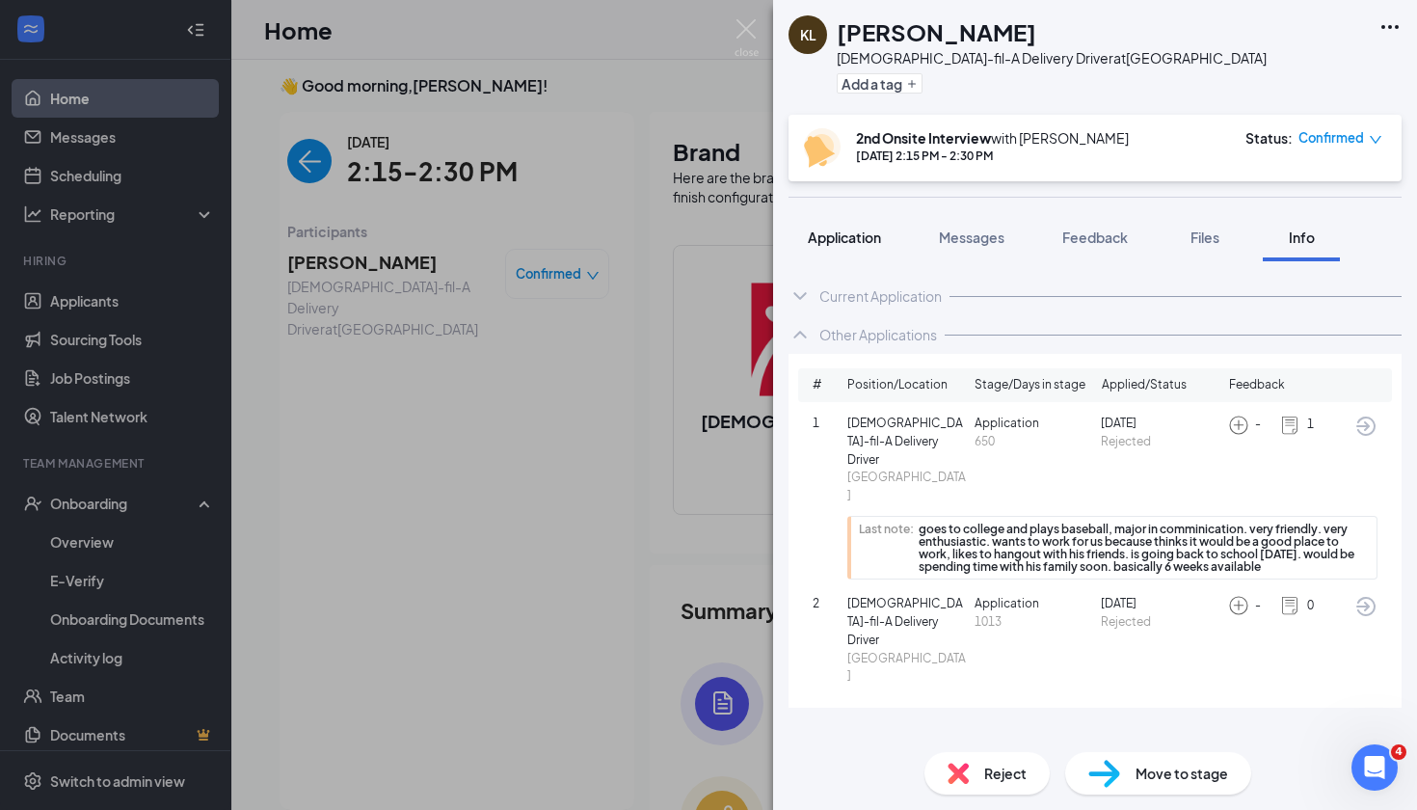
click at [851, 248] on button "Application" at bounding box center [845, 237] width 112 height 48
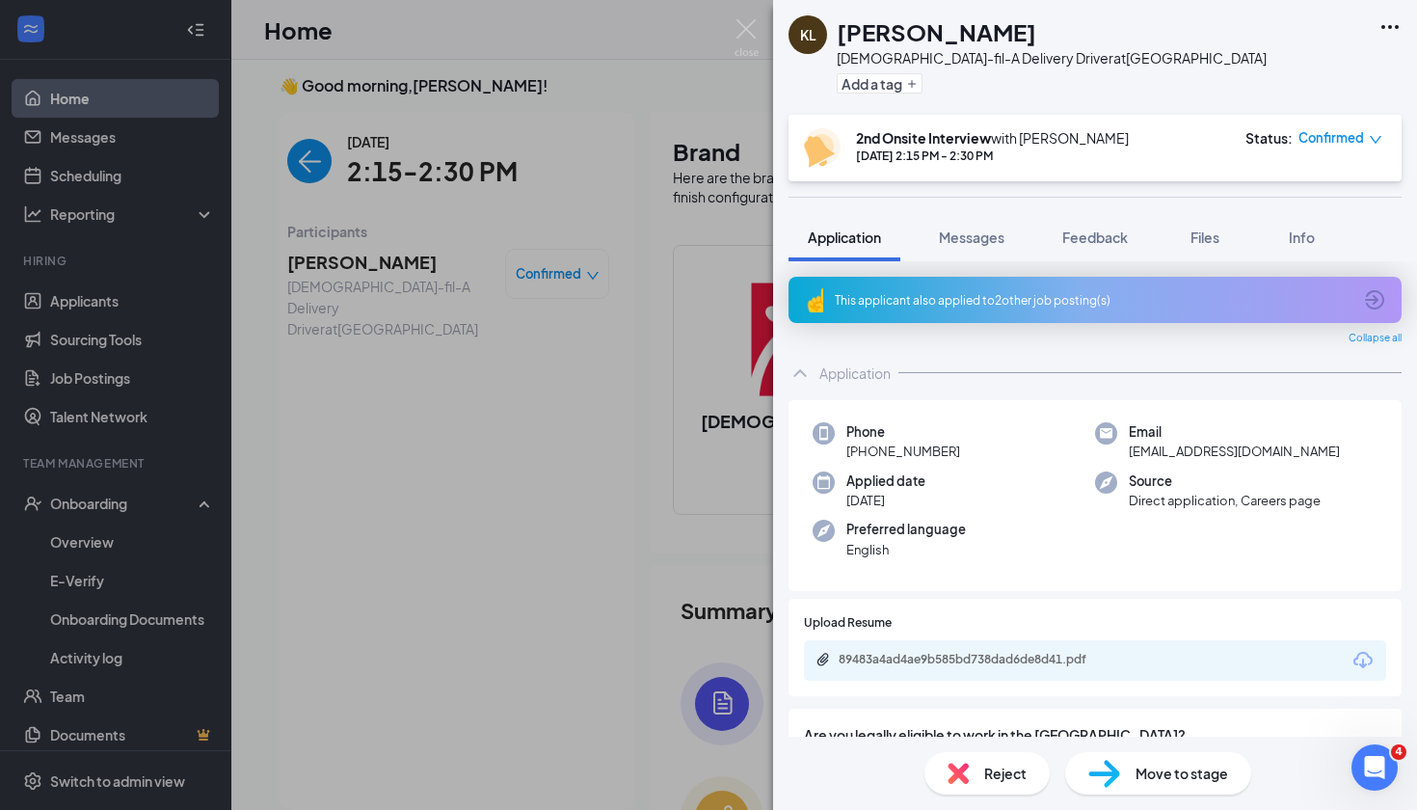
click at [1157, 723] on div "Move to stage" at bounding box center [1158, 773] width 186 height 42
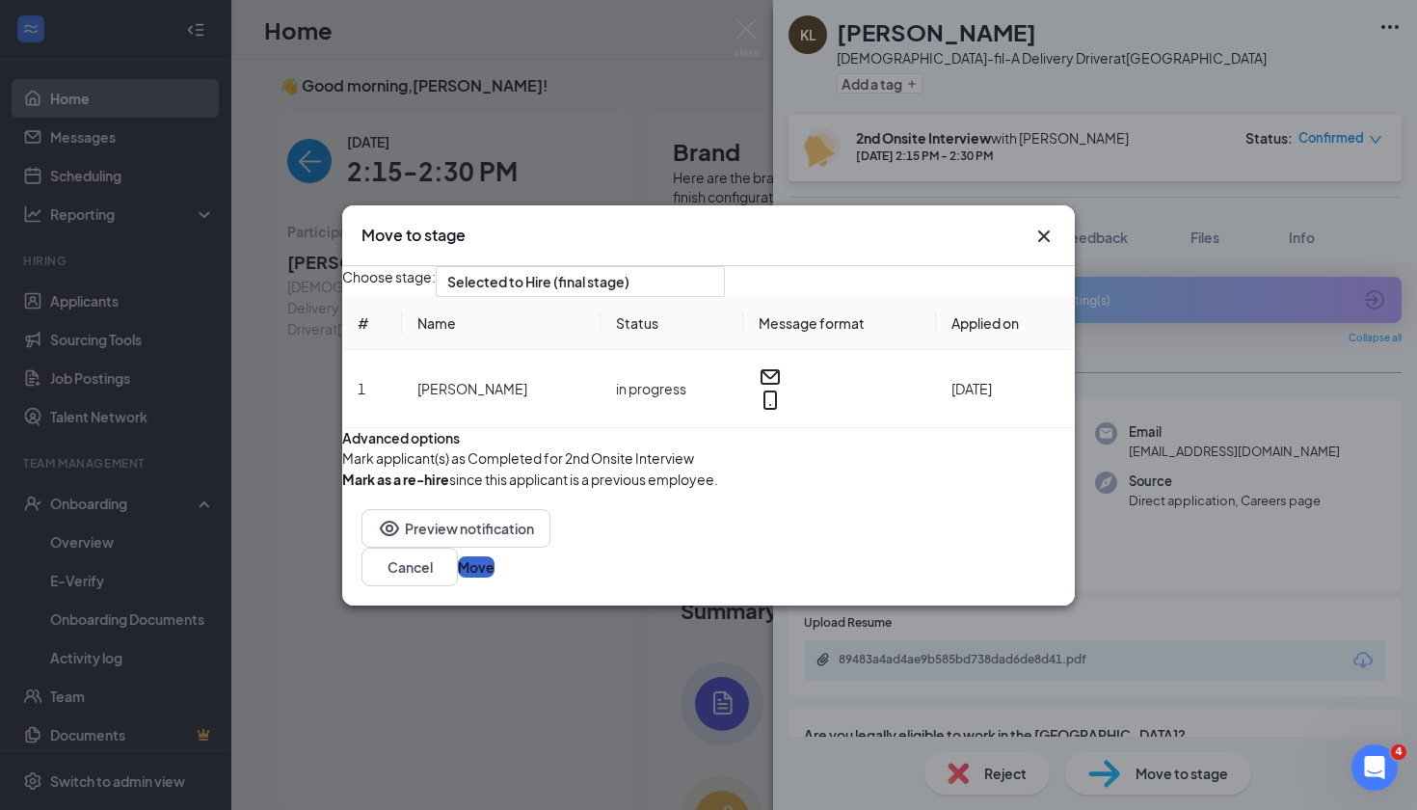
click at [495, 578] on button "Move" at bounding box center [476, 566] width 37 height 21
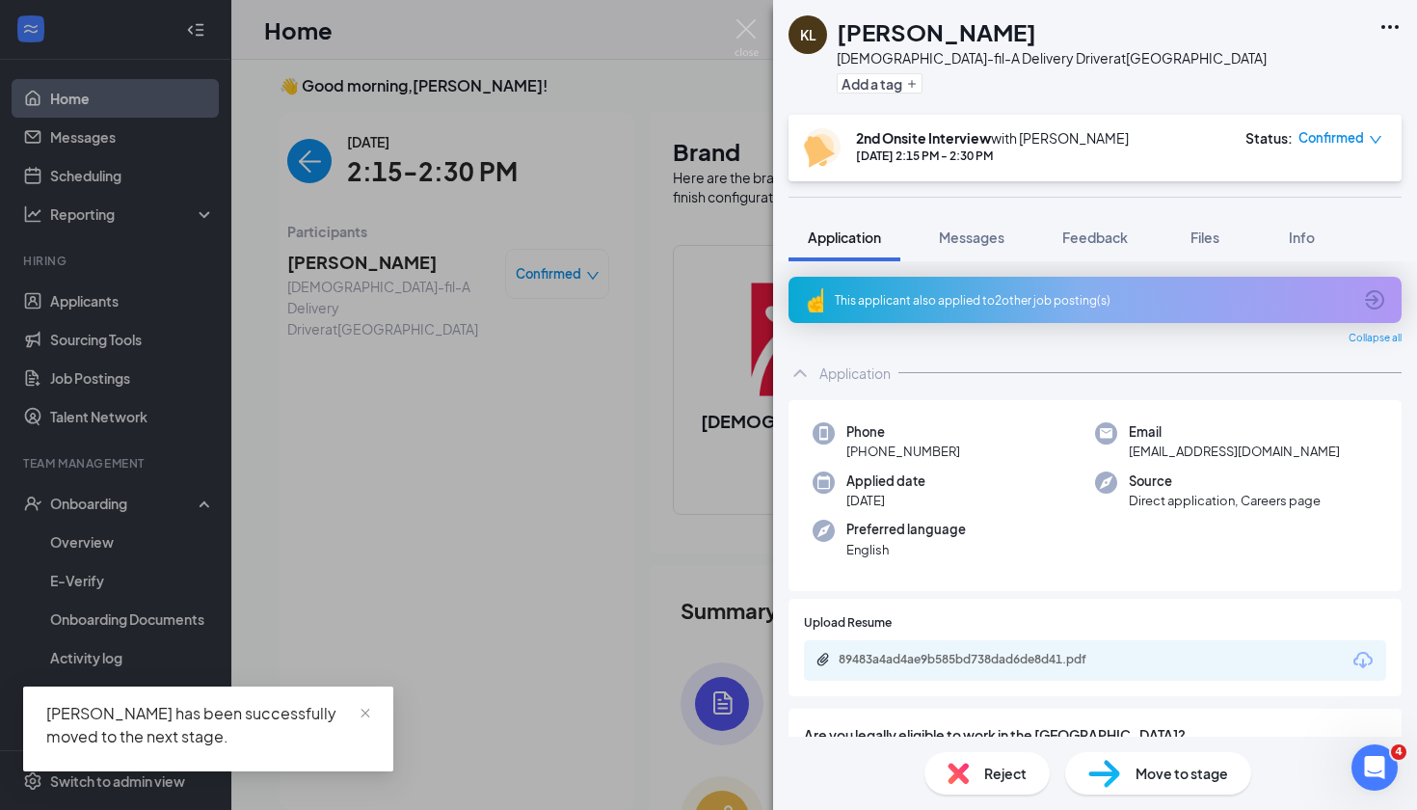
click at [81, 531] on div "KL Khadeem Lewis Chick-fil-A Delivery Driver at Chesterfield Plaza Add a tag 2n…" at bounding box center [708, 405] width 1417 height 810
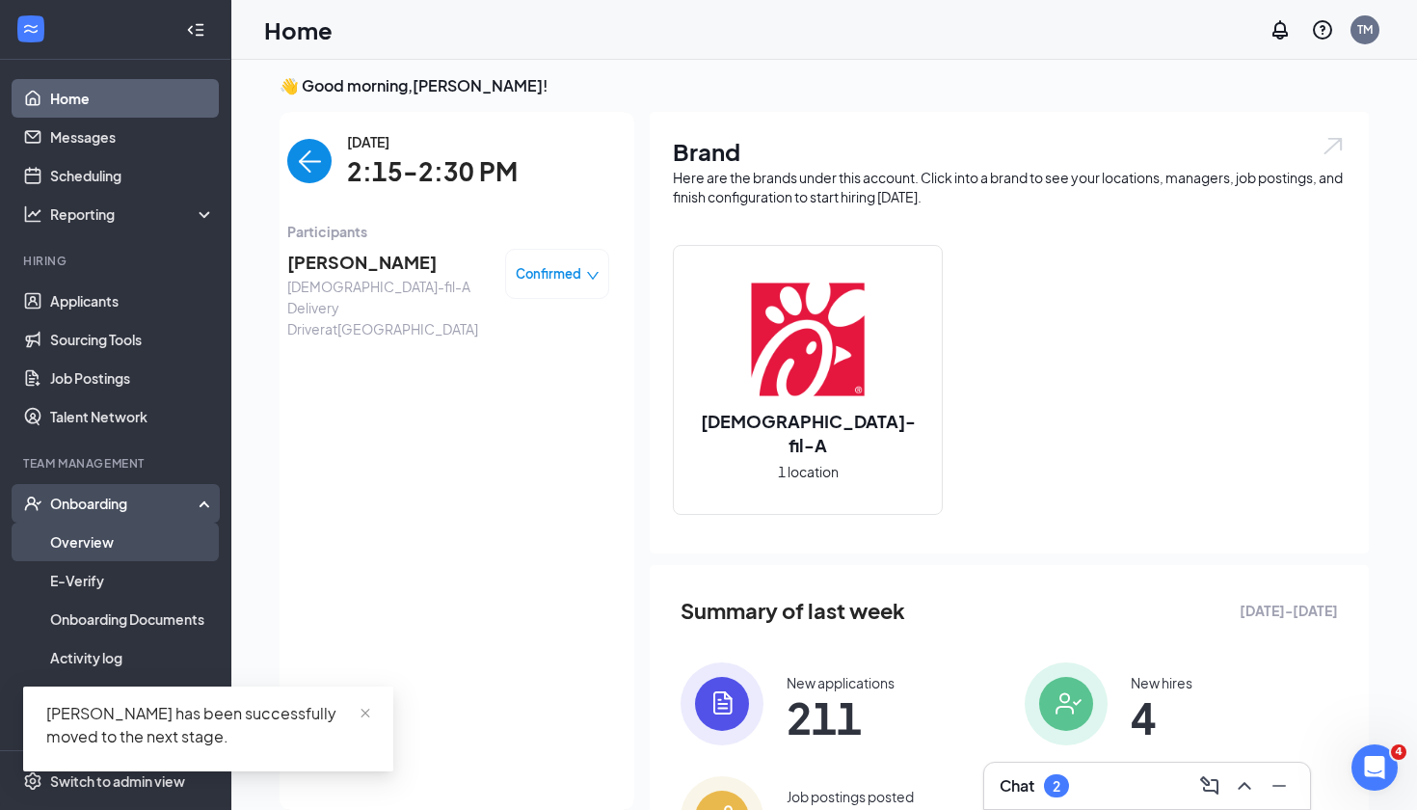
click at [87, 551] on link "Overview" at bounding box center [132, 542] width 165 height 39
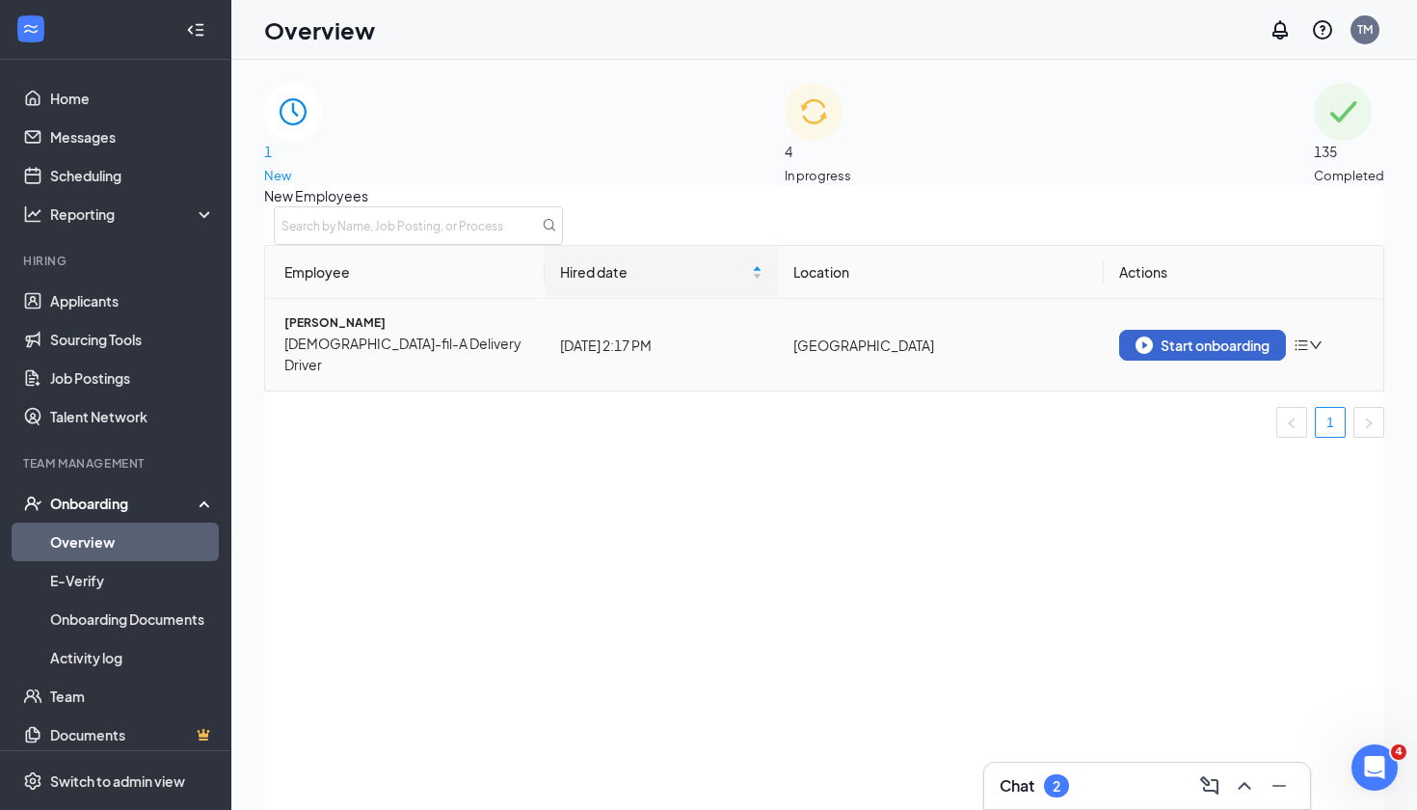
click at [1163, 354] on div "Start onboarding" at bounding box center [1203, 344] width 134 height 17
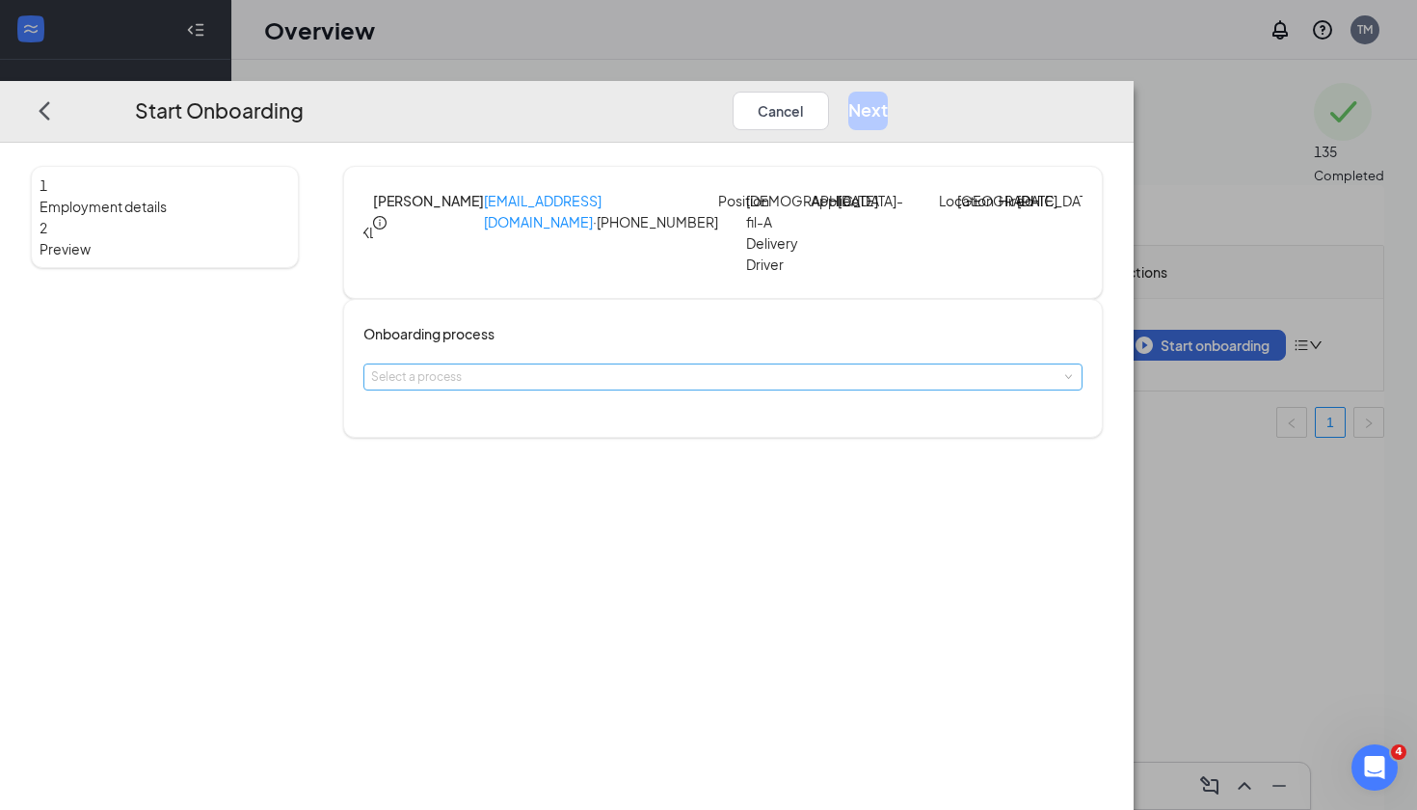
click at [724, 387] on div "Select a process" at bounding box center [718, 376] width 695 height 19
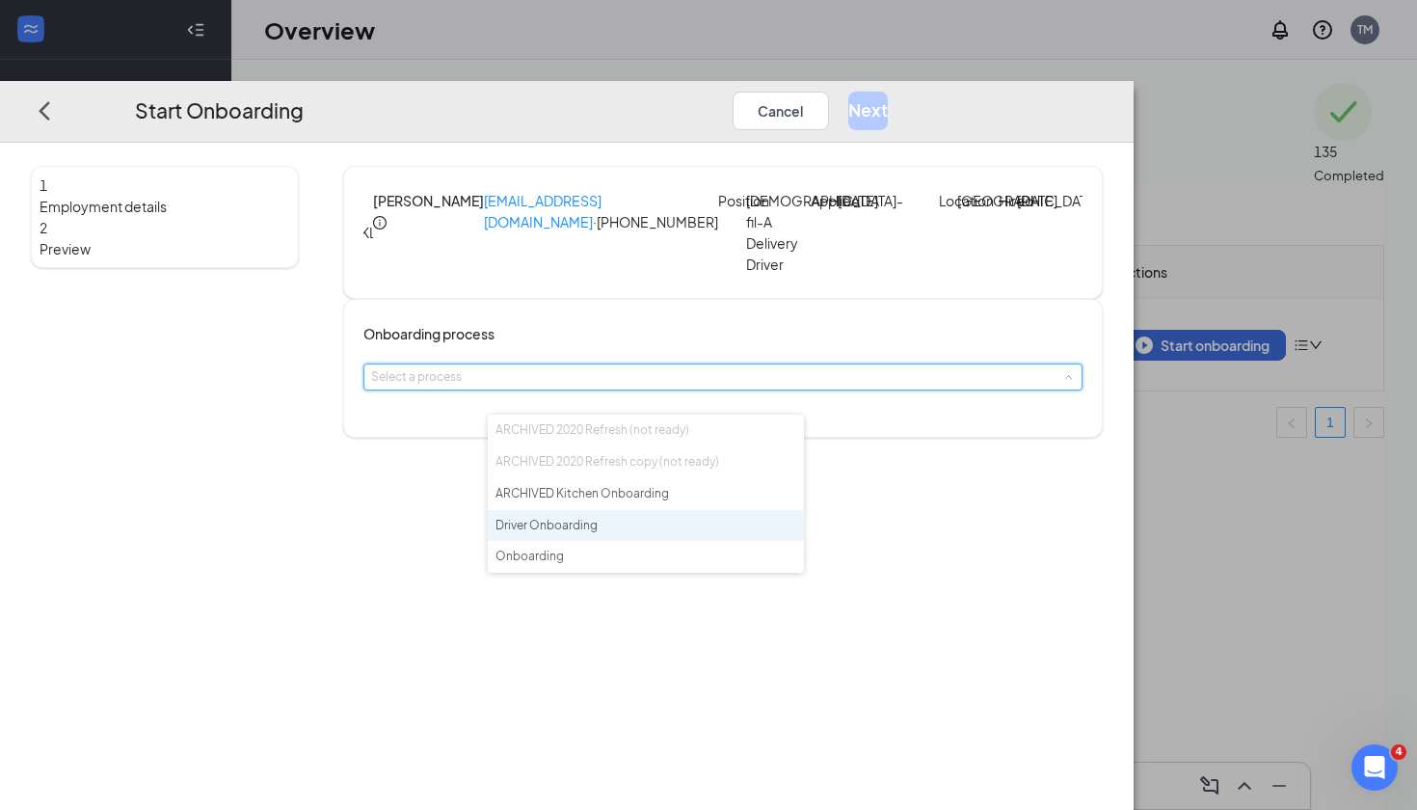
click at [662, 527] on li "Driver Onboarding" at bounding box center [646, 526] width 316 height 32
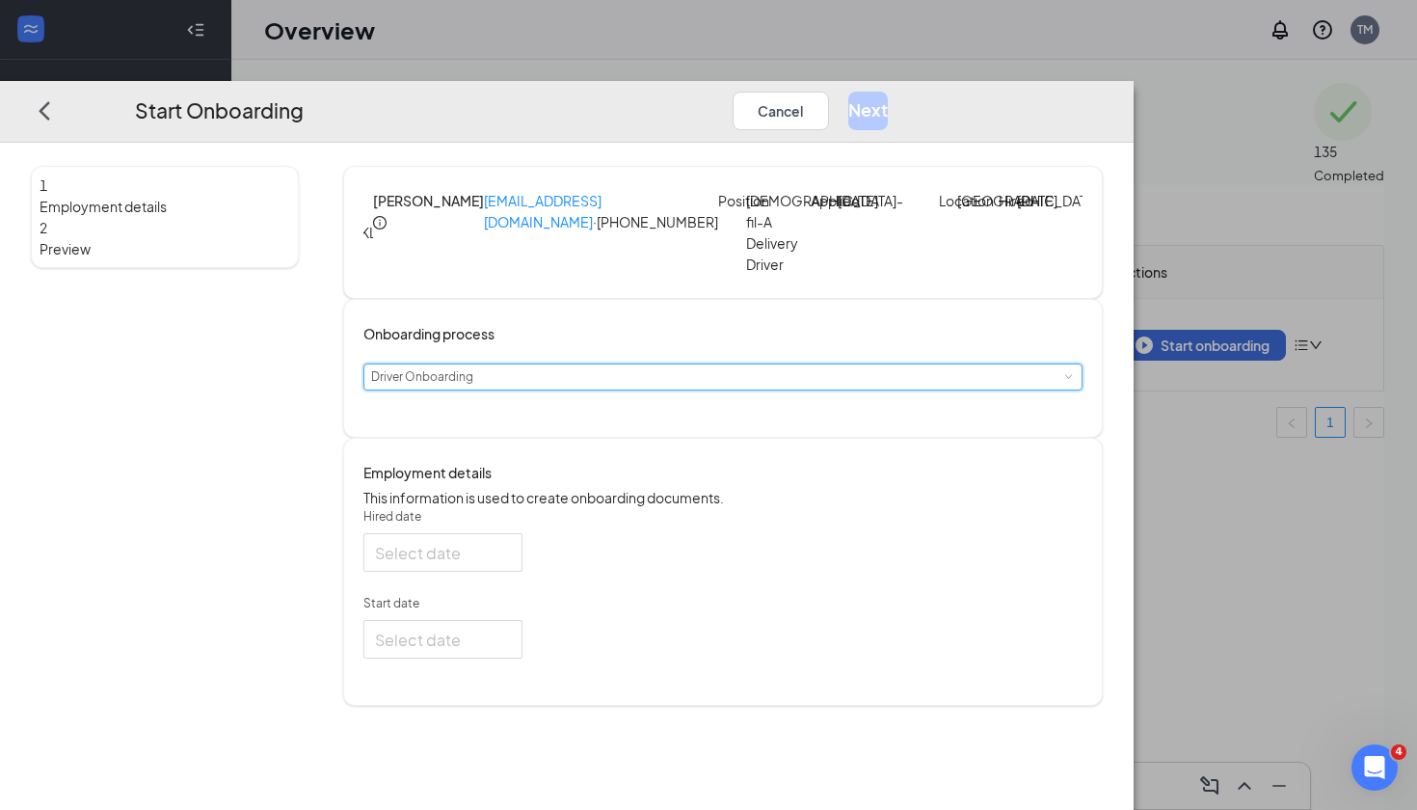
type input "Aug 26, 2025"
click at [523, 659] on div at bounding box center [442, 639] width 159 height 39
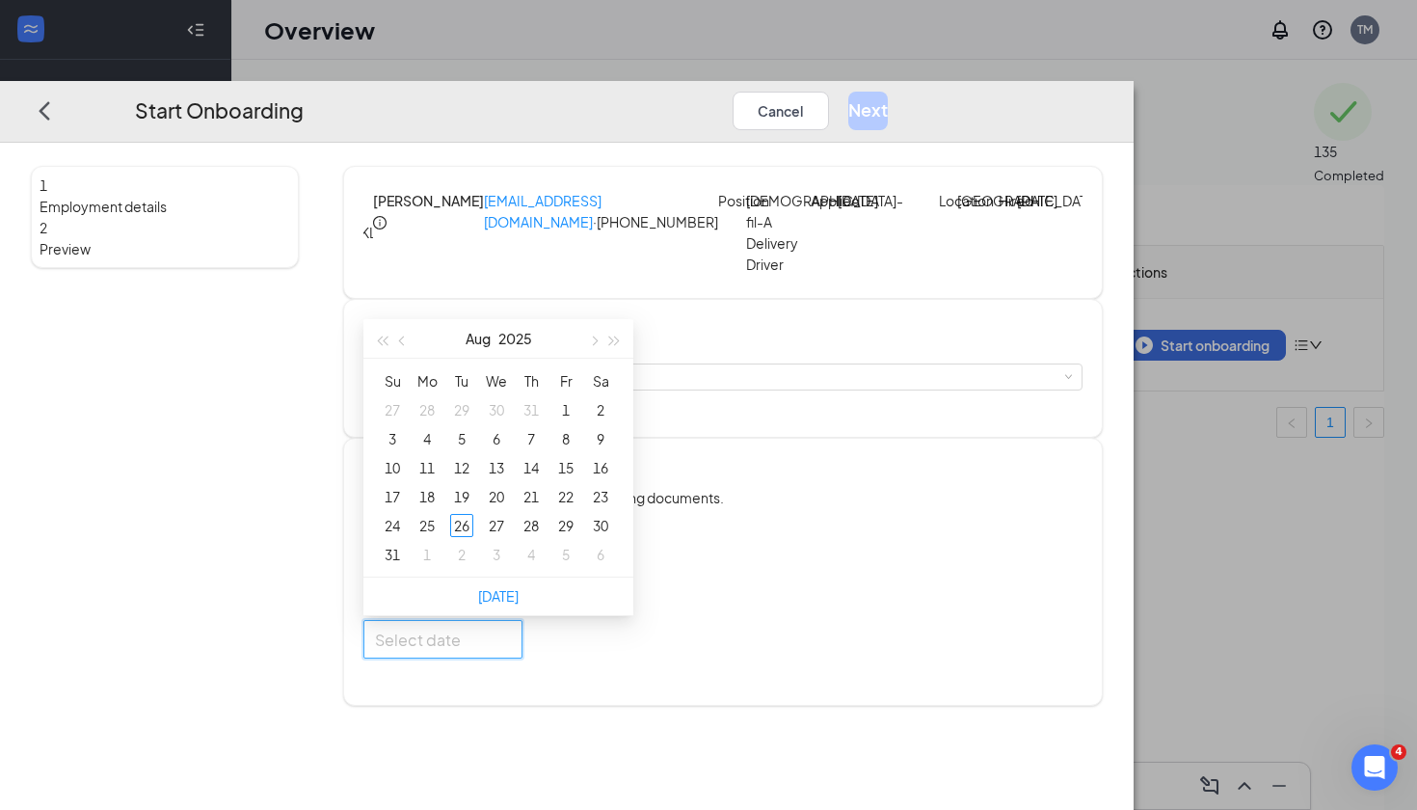
click at [511, 652] on div at bounding box center [443, 640] width 136 height 24
click at [763, 659] on div at bounding box center [722, 639] width 719 height 39
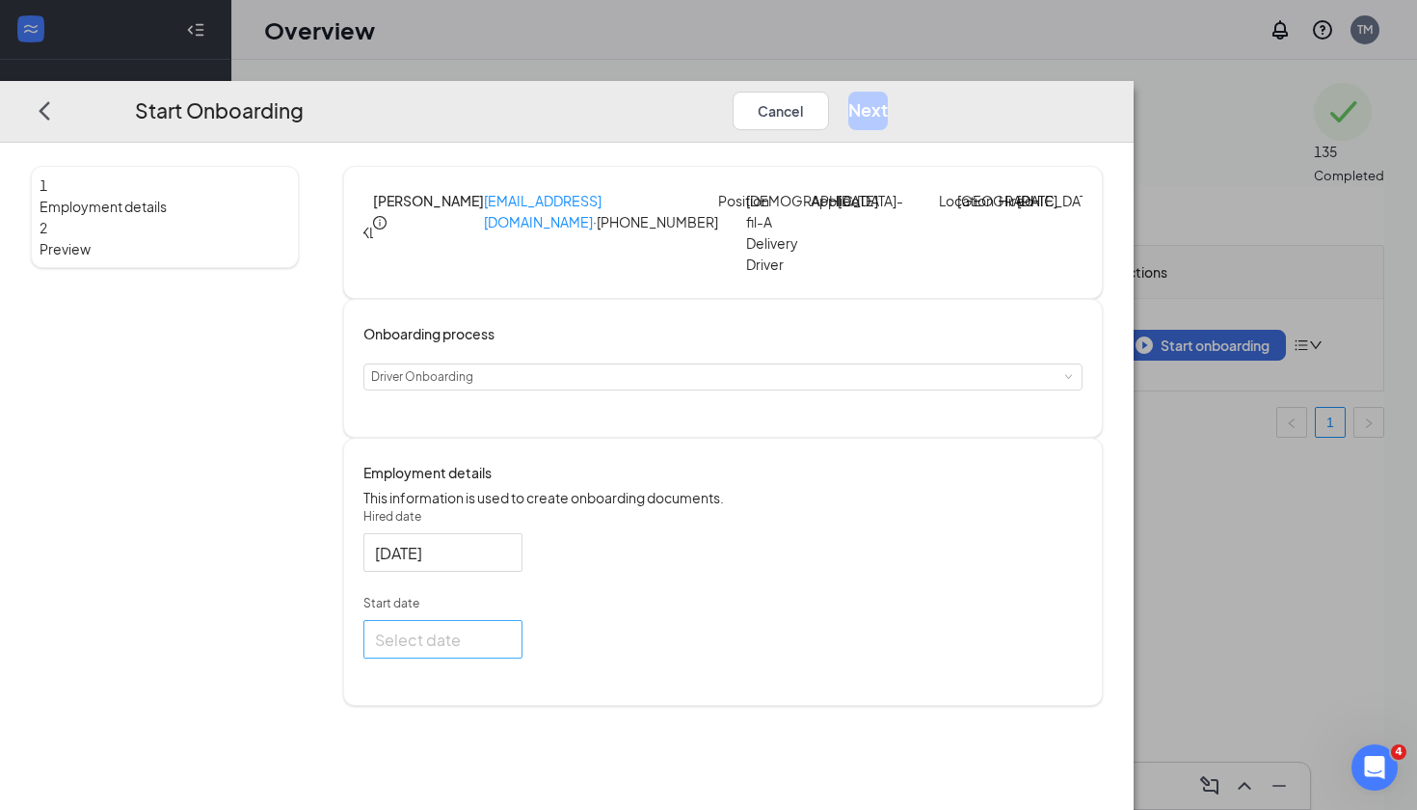
click at [511, 652] on div at bounding box center [443, 640] width 136 height 24
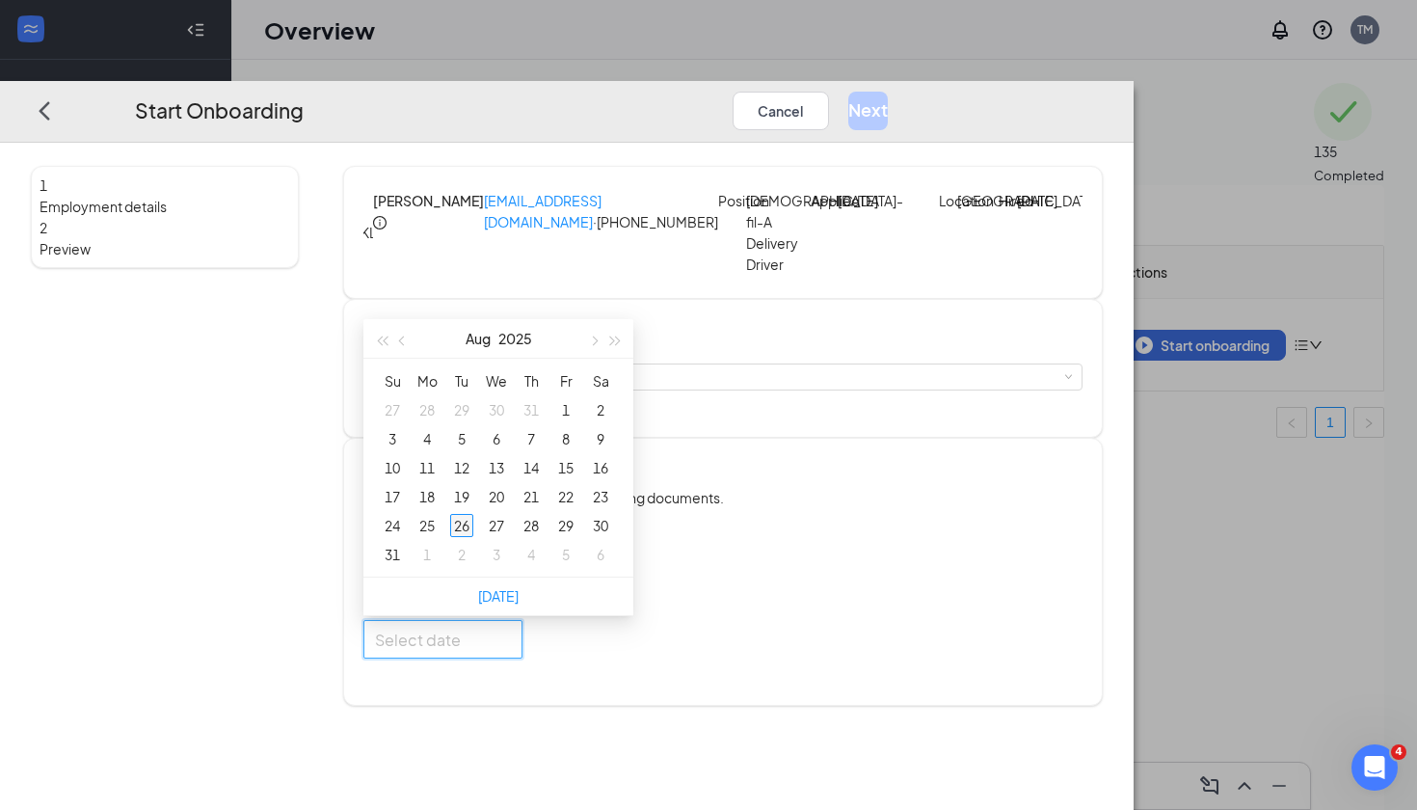
type input "Aug 26, 2025"
type input "Sep 2, 2025"
type input "Sep 1, 2025"
type input "Sep 2, 2025"
click at [473, 566] on div "2" at bounding box center [461, 554] width 23 height 23
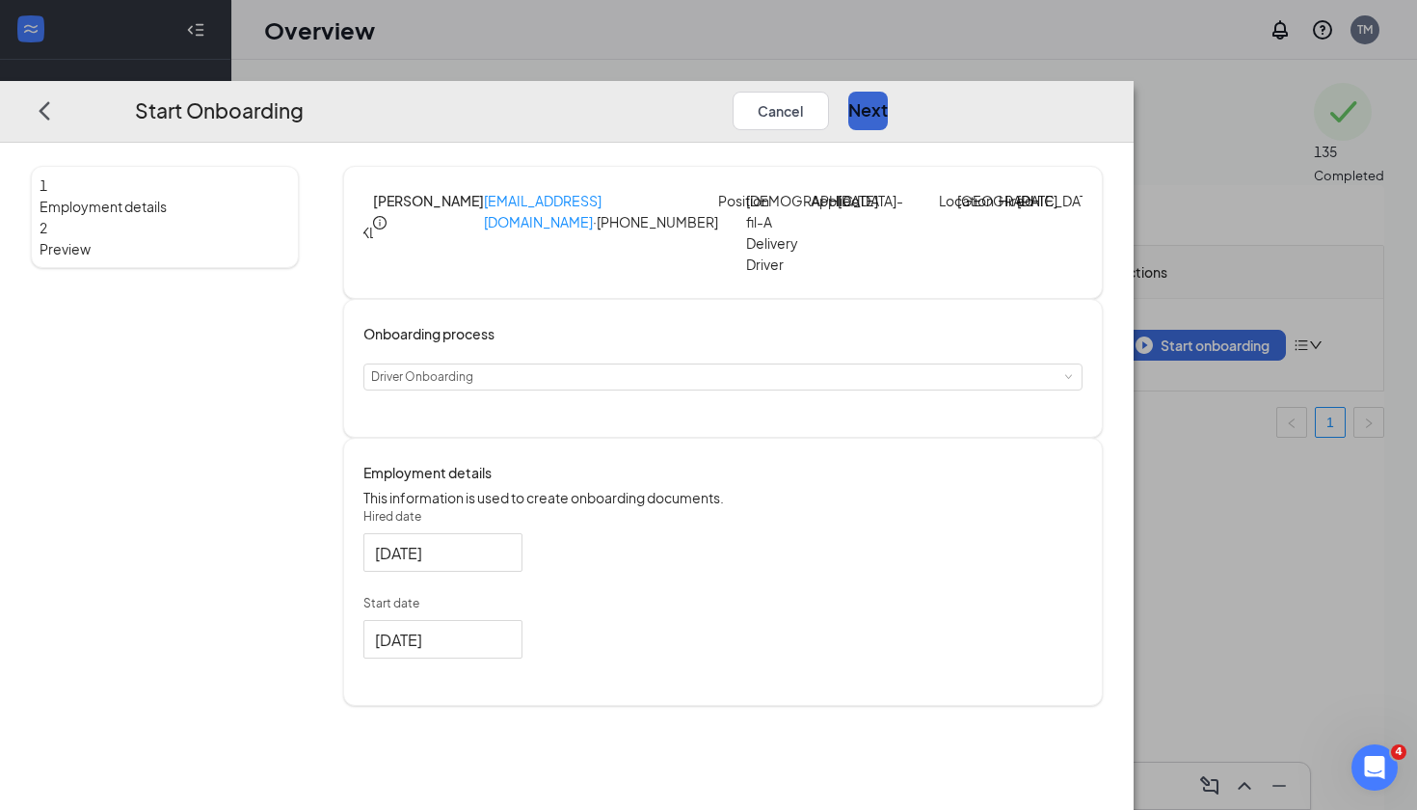
click at [888, 92] on button "Next" at bounding box center [868, 111] width 40 height 39
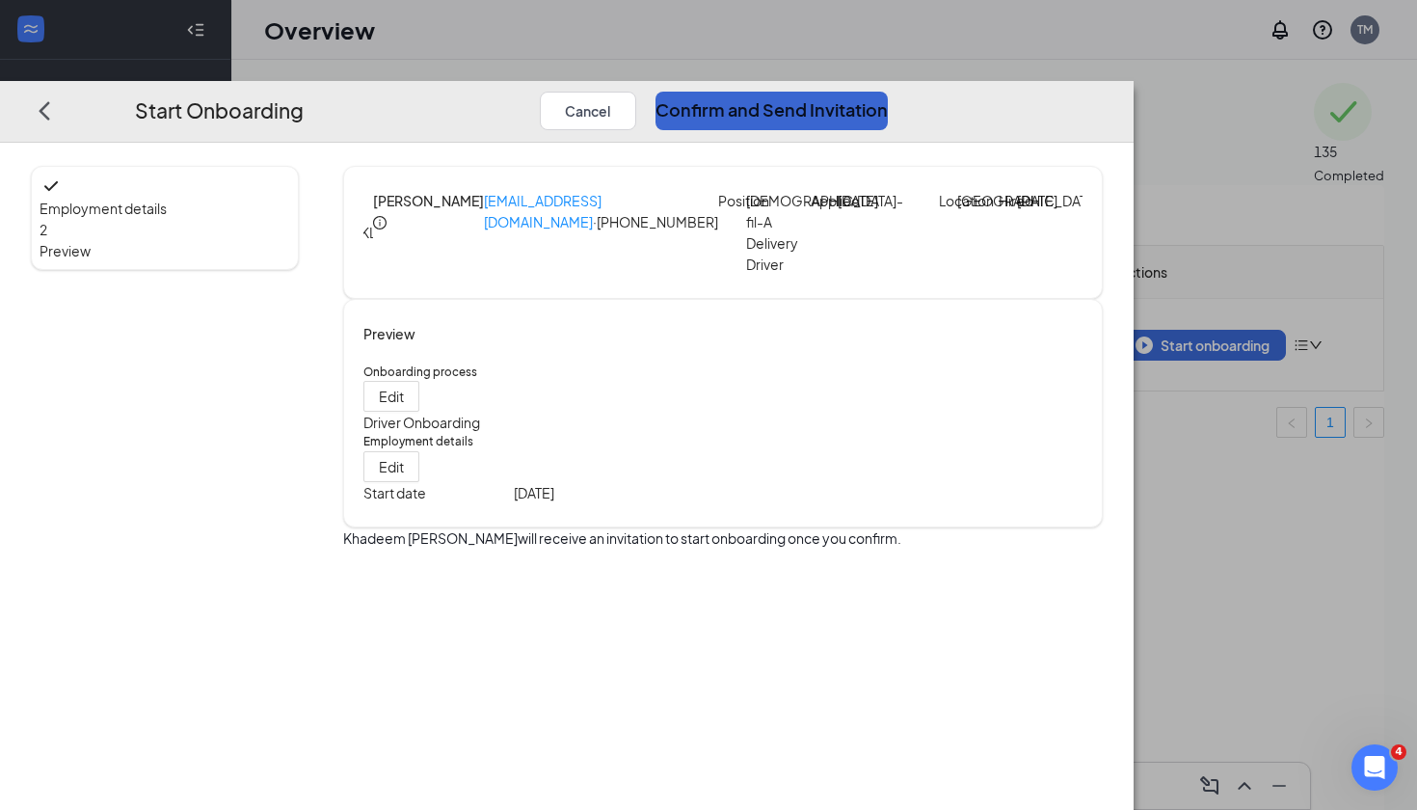
click at [888, 92] on button "Confirm and Send Invitation" at bounding box center [772, 111] width 232 height 39
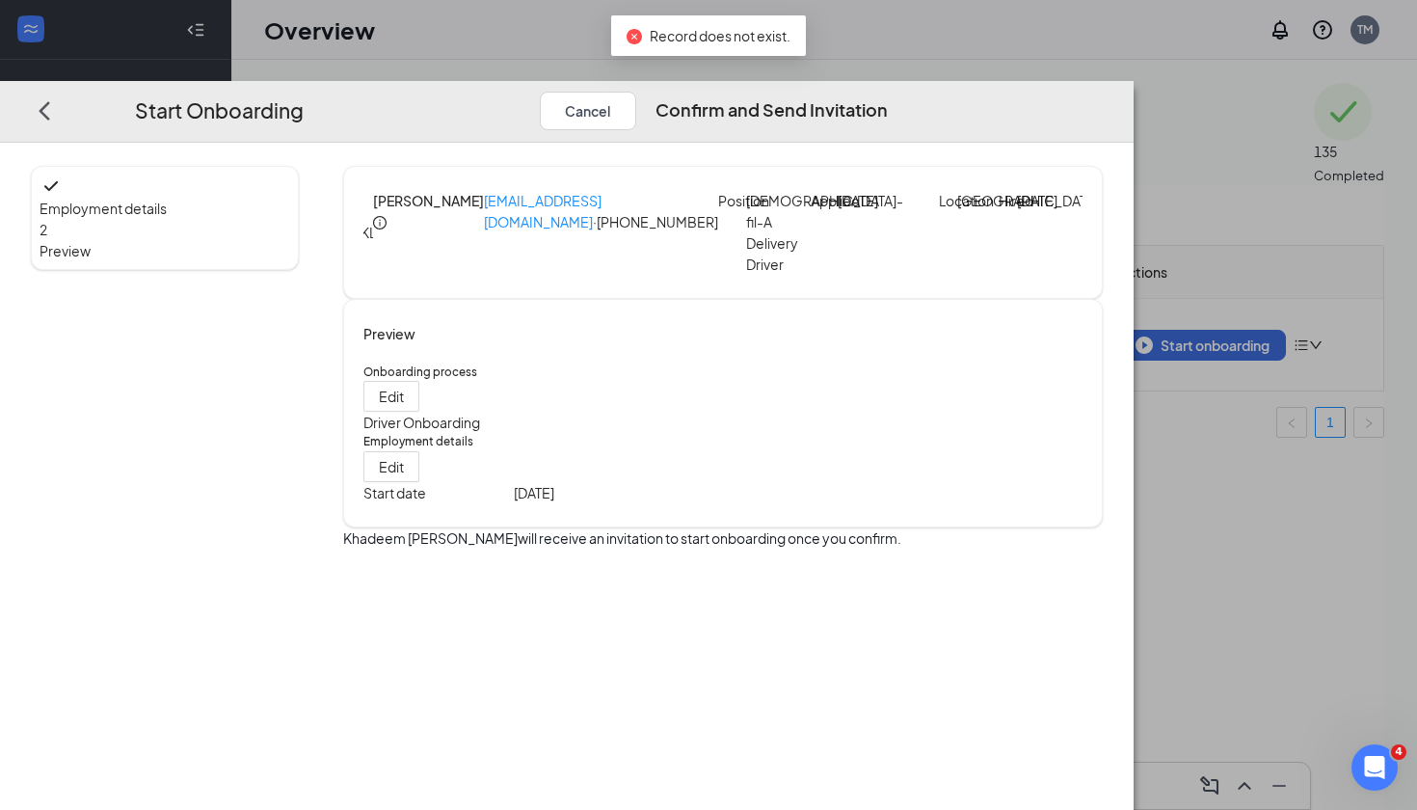
click at [1134, 81] on div "Start Onboarding Cancel Confirm and Send Invitation" at bounding box center [567, 112] width 1134 height 62
click at [1154, 15] on div "Start Onboarding Cancel Confirm and Send Invitation Employment details 2 Previe…" at bounding box center [708, 405] width 1417 height 810
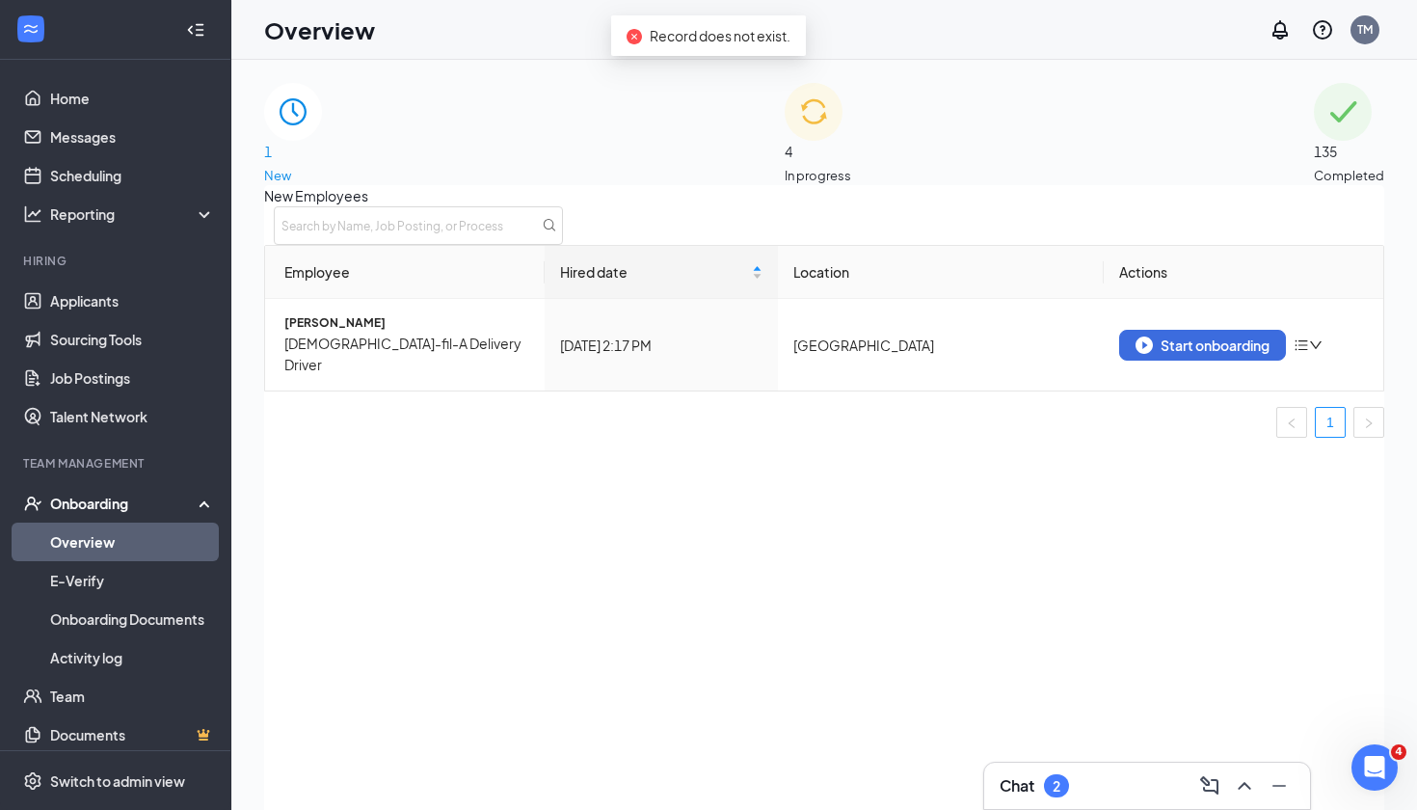
click at [851, 166] on span "In progress" at bounding box center [818, 175] width 67 height 19
